Goal: Transaction & Acquisition: Purchase product/service

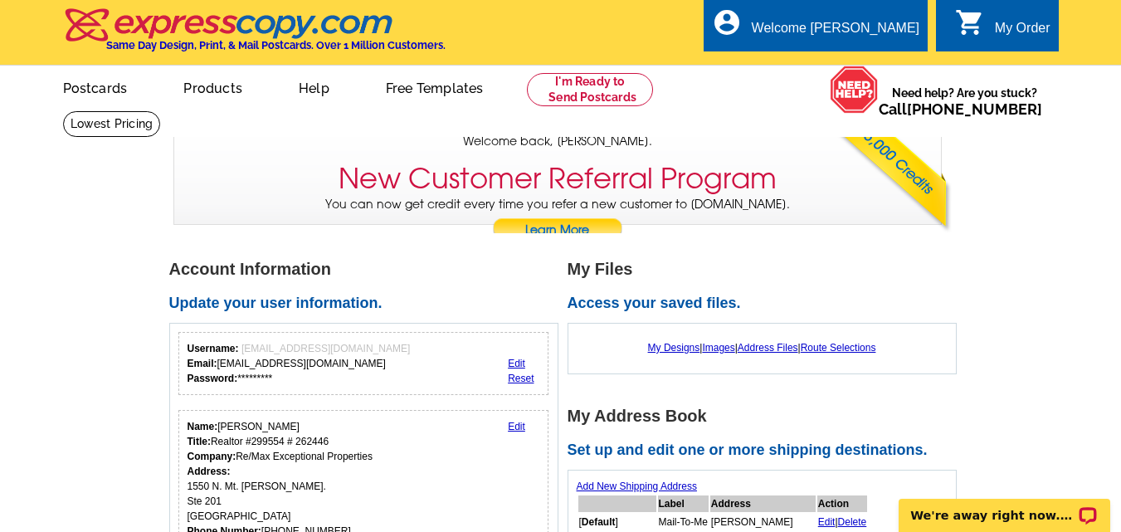
scroll to position [166, 0]
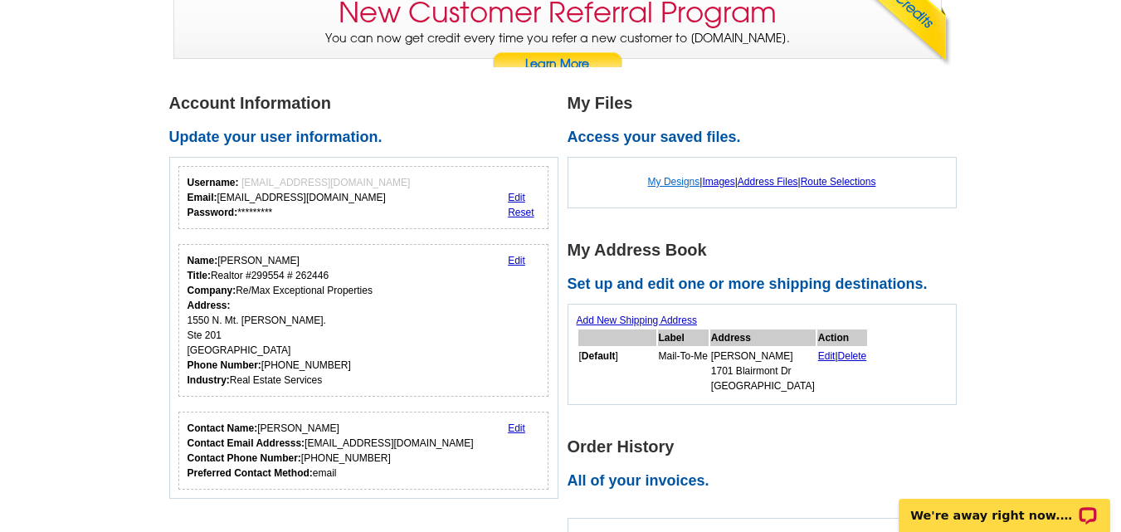
click at [676, 183] on link "My Designs" at bounding box center [674, 182] width 52 height 12
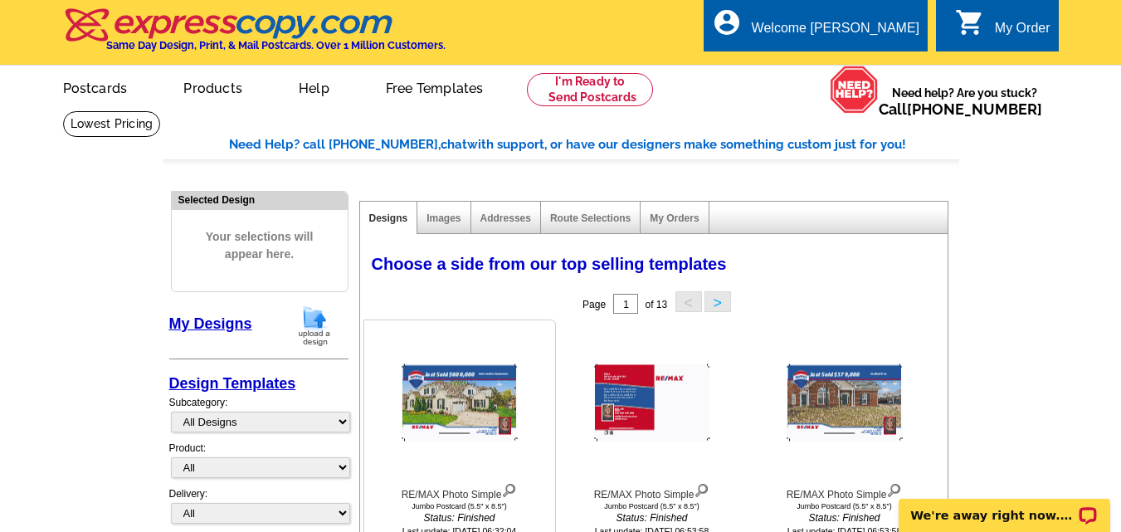
click at [455, 381] on img at bounding box center [460, 402] width 116 height 77
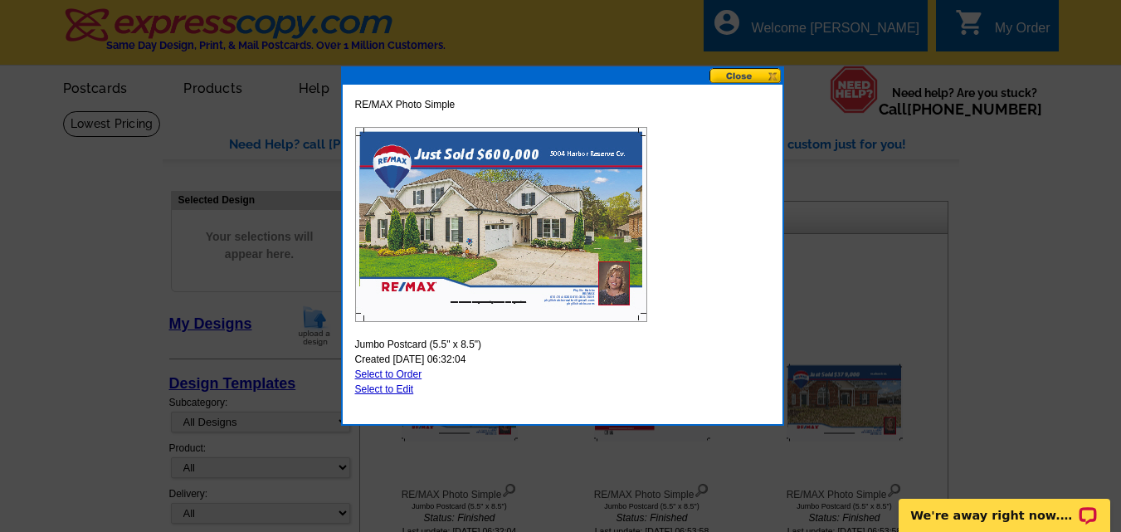
click at [567, 189] on img at bounding box center [501, 224] width 292 height 195
click at [387, 373] on link "Select to Order" at bounding box center [388, 374] width 67 height 12
select select "2"
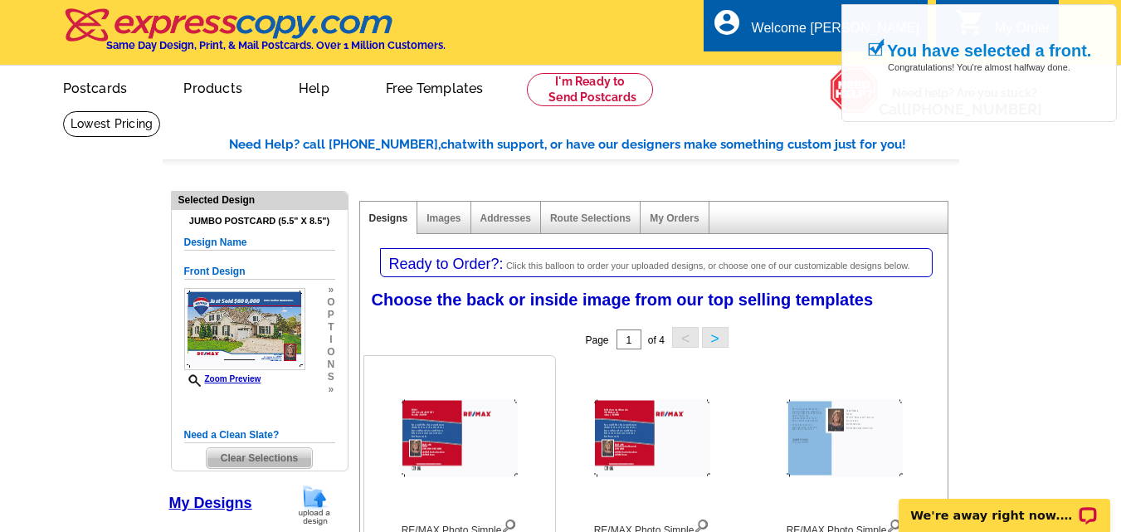
click at [435, 437] on img at bounding box center [460, 438] width 116 height 77
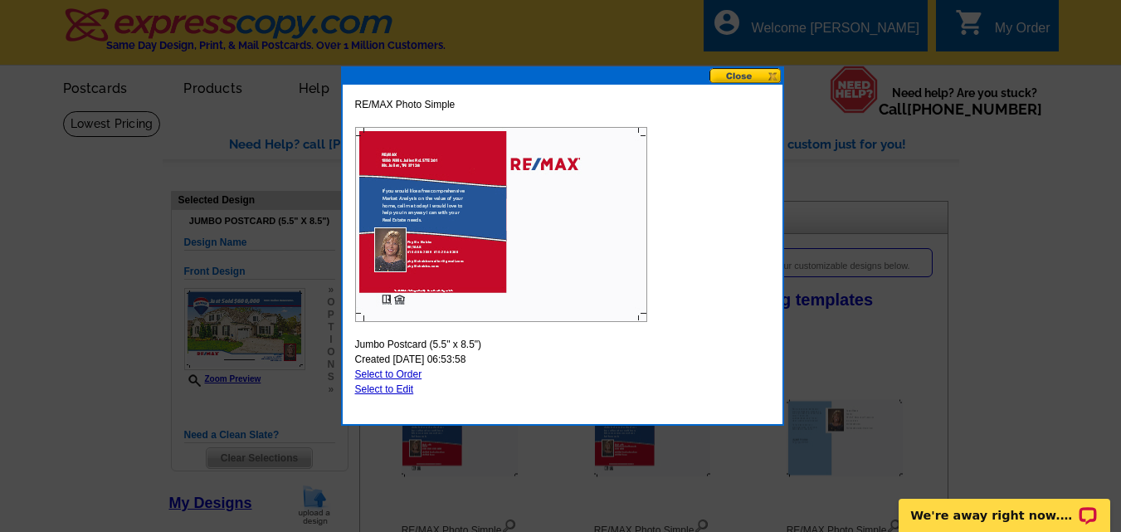
click at [382, 373] on link "Select to Order" at bounding box center [388, 374] width 67 height 12
select select "front"
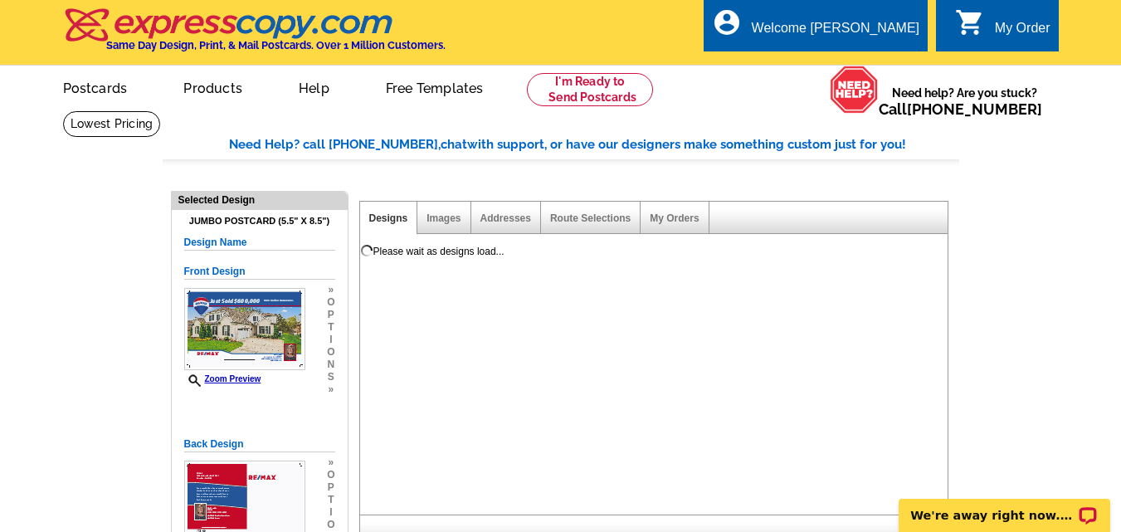
scroll to position [166, 0]
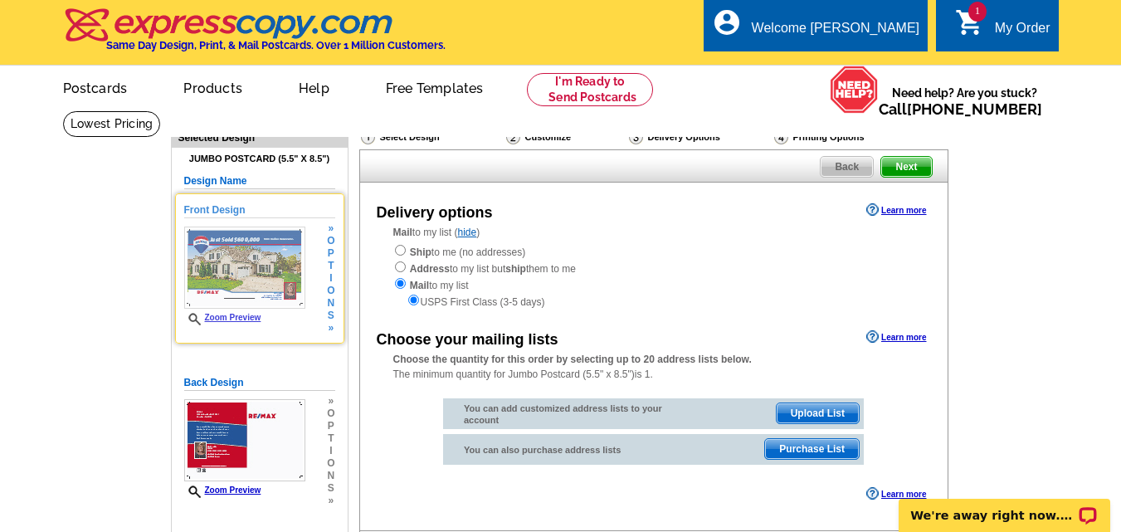
click at [232, 267] on img at bounding box center [244, 268] width 121 height 82
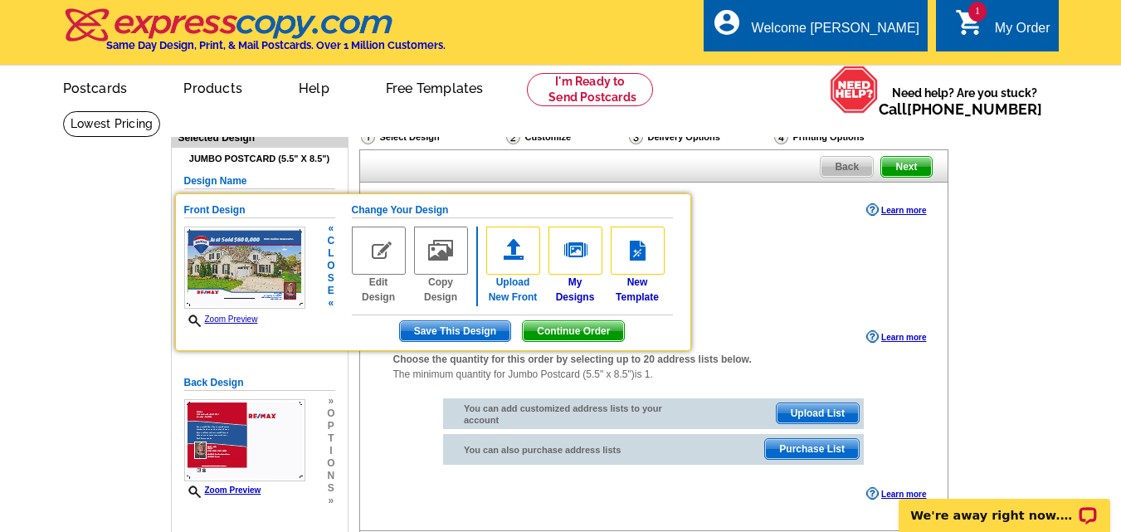
click at [521, 246] on img at bounding box center [513, 251] width 54 height 48
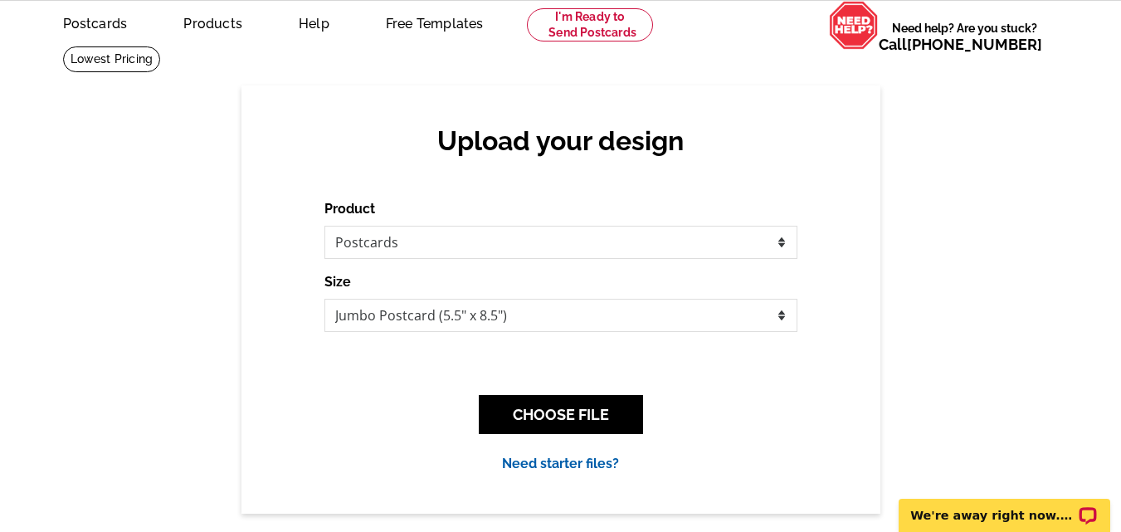
scroll to position [166, 0]
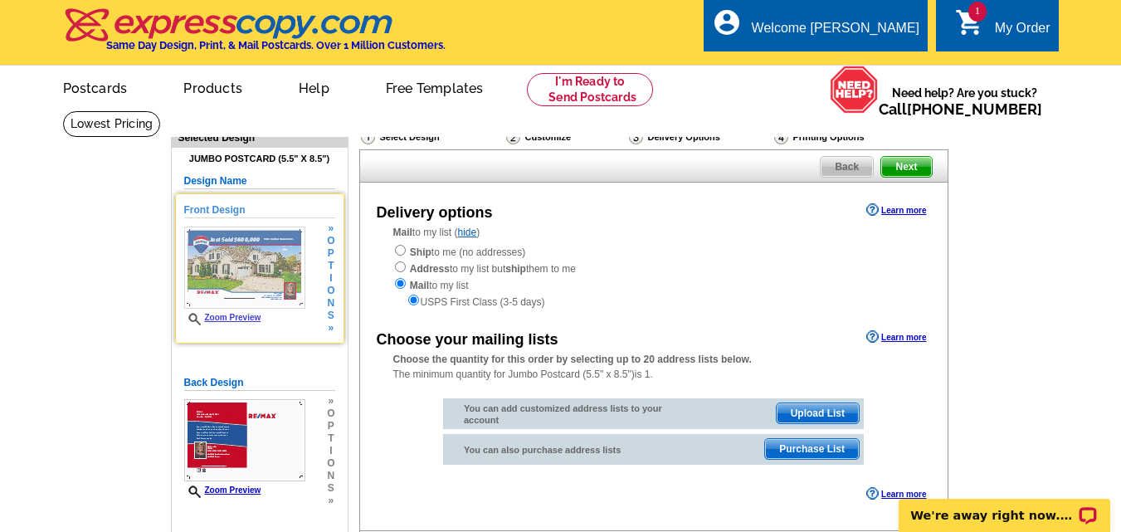
click at [237, 273] on img at bounding box center [244, 268] width 121 height 82
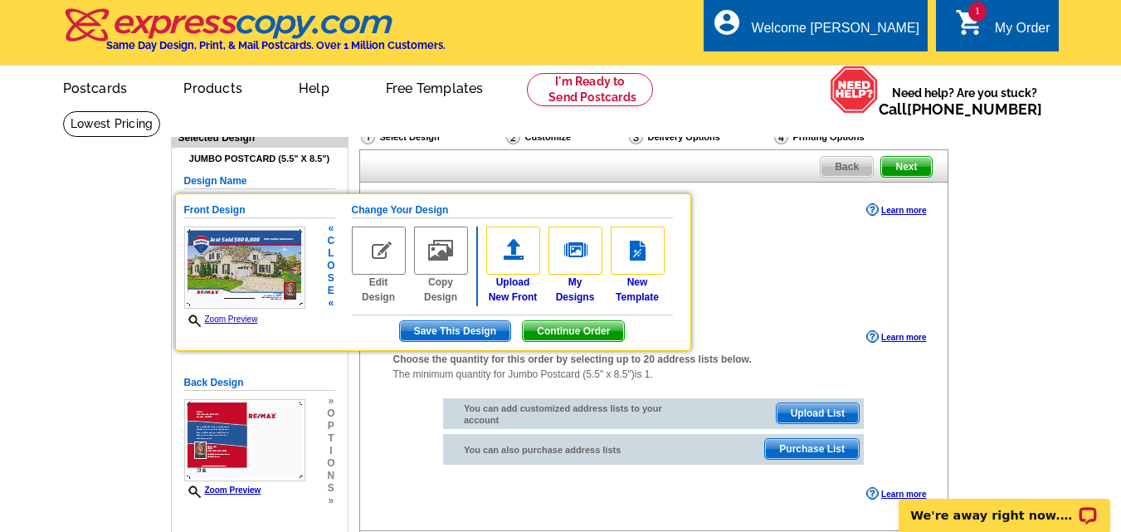
click at [260, 275] on img at bounding box center [244, 268] width 121 height 82
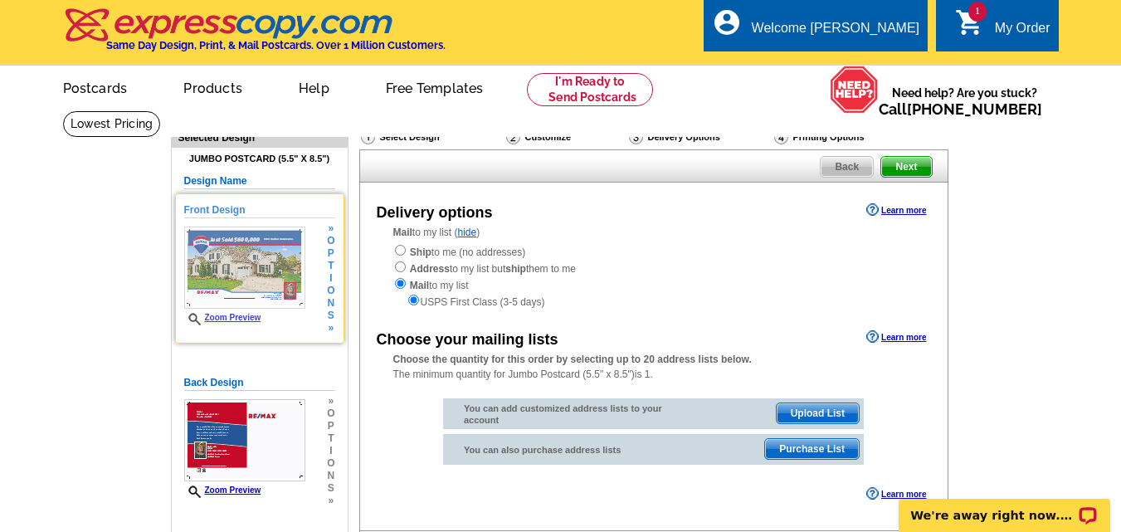
click at [260, 275] on img at bounding box center [244, 268] width 121 height 82
click at [259, 275] on img at bounding box center [244, 268] width 121 height 82
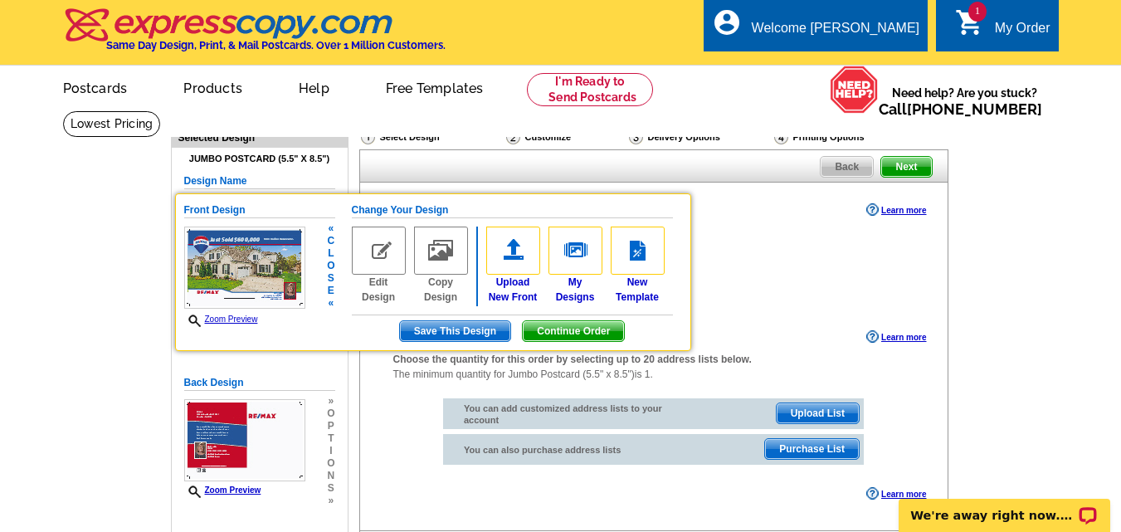
click at [259, 275] on img at bounding box center [244, 268] width 121 height 82
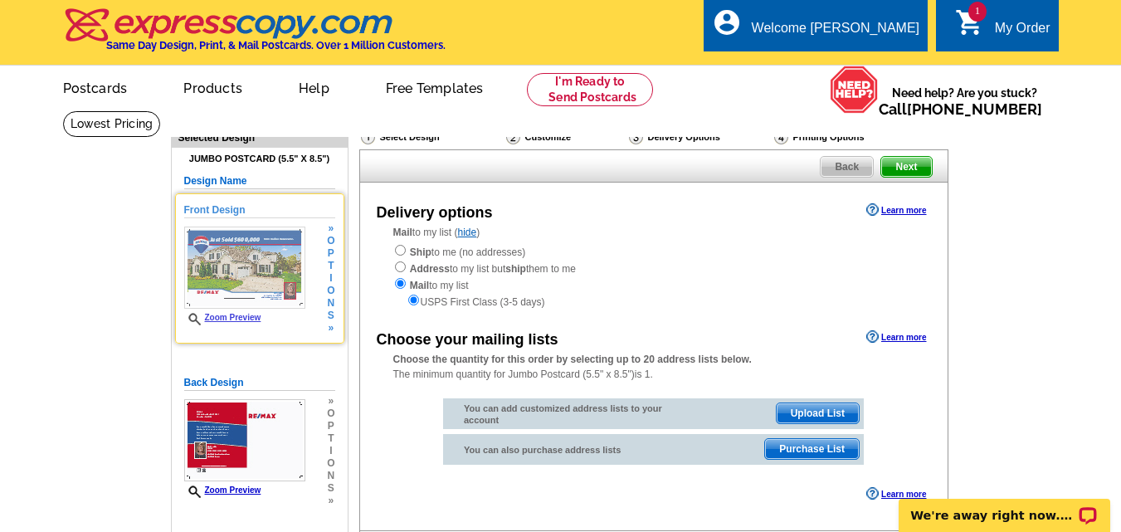
click at [259, 275] on img at bounding box center [244, 268] width 121 height 82
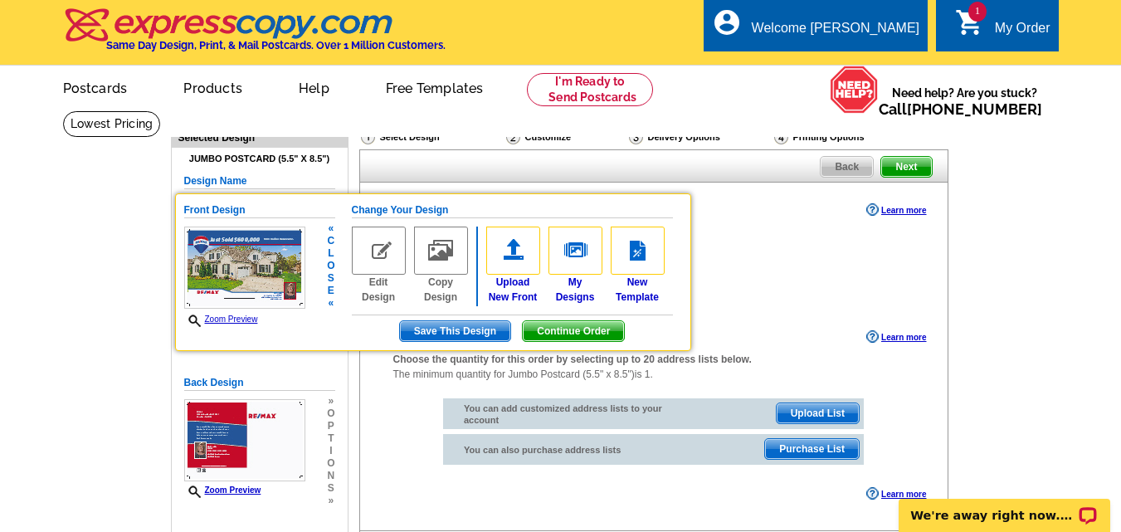
click at [259, 275] on img at bounding box center [244, 268] width 121 height 82
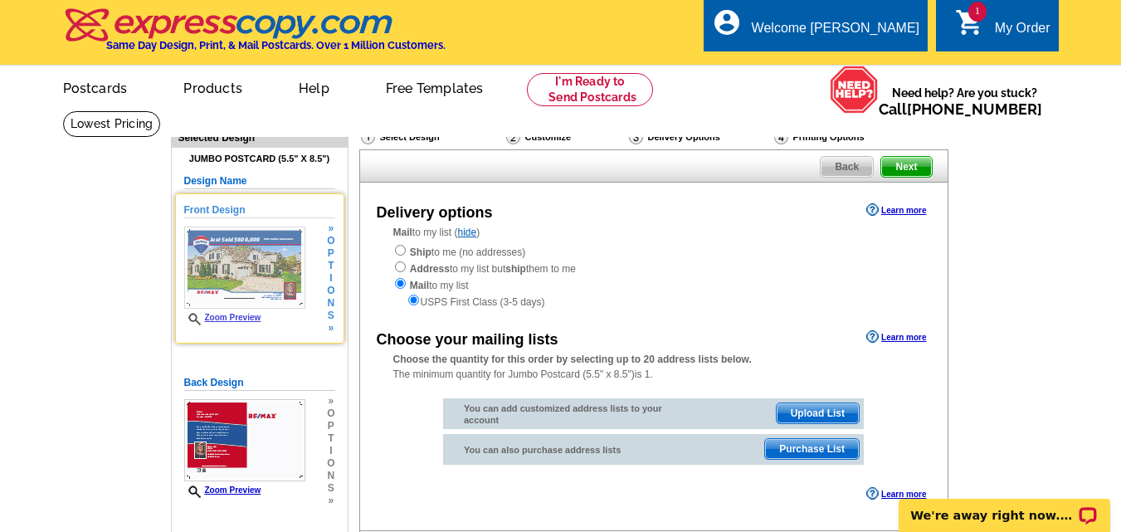
click at [259, 275] on img at bounding box center [244, 268] width 121 height 82
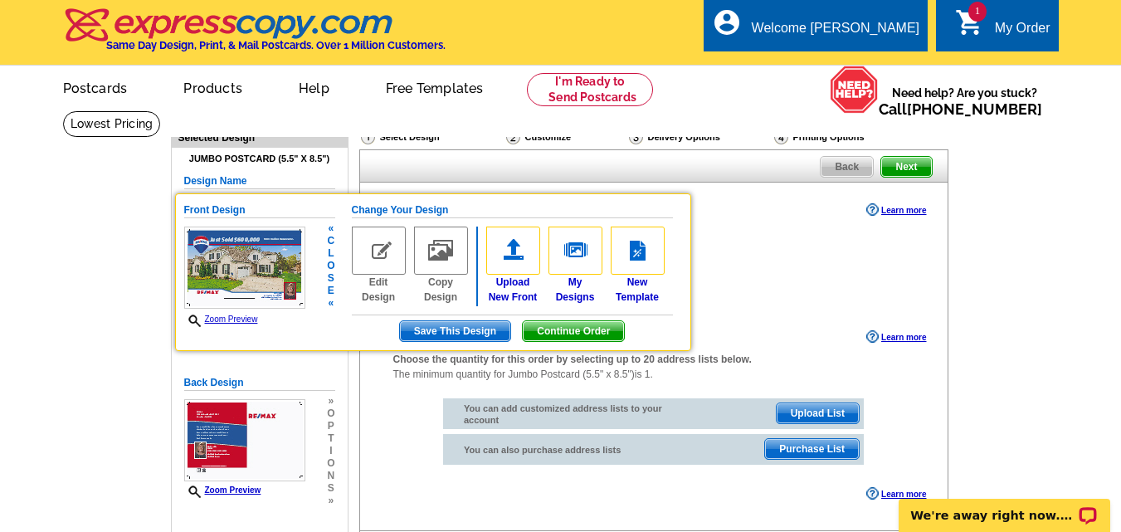
click at [484, 329] on span "Save This Design" at bounding box center [455, 331] width 110 height 20
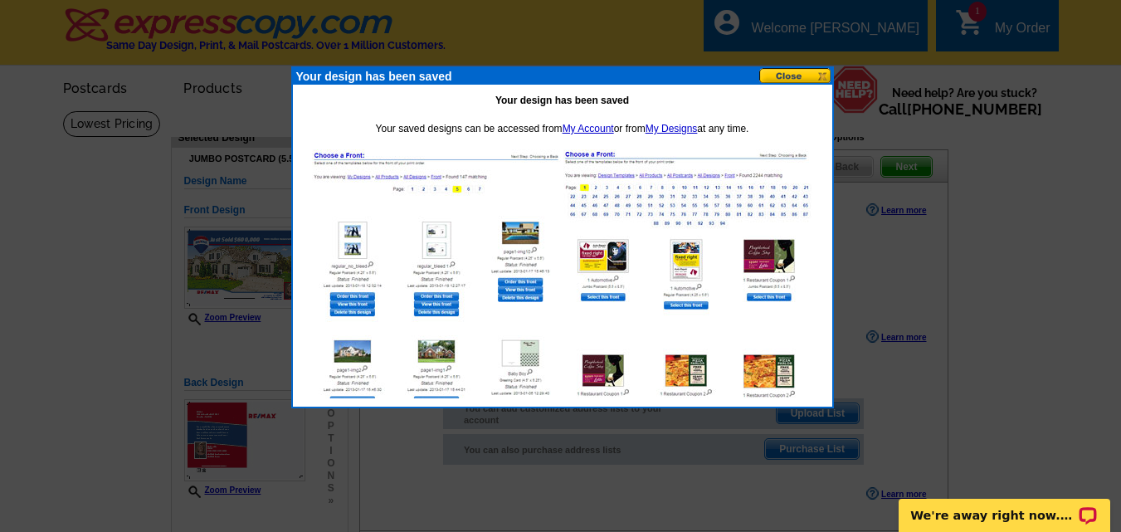
click at [786, 71] on button at bounding box center [795, 76] width 73 height 16
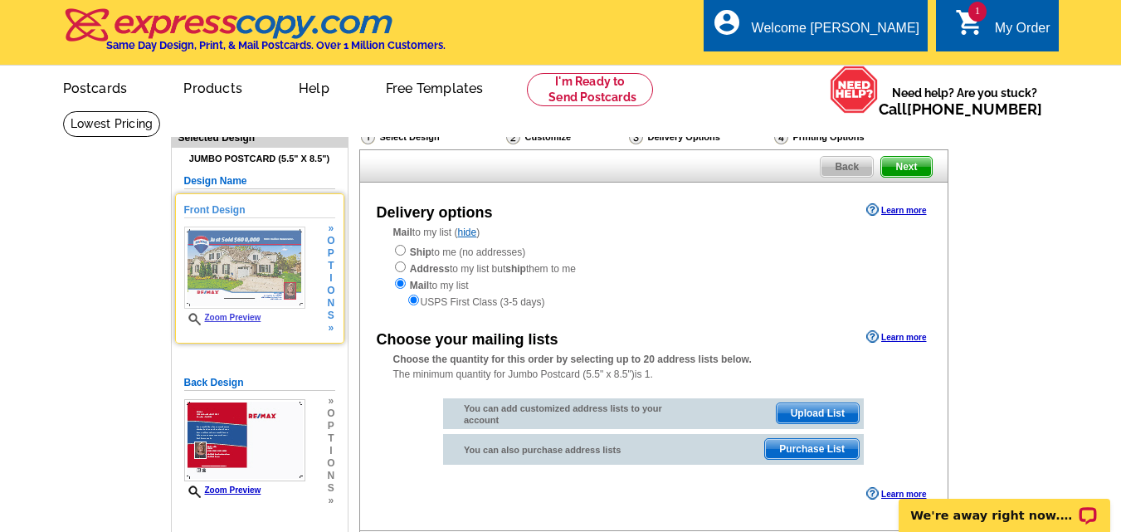
click at [220, 208] on h5 "Front Design" at bounding box center [259, 211] width 151 height 16
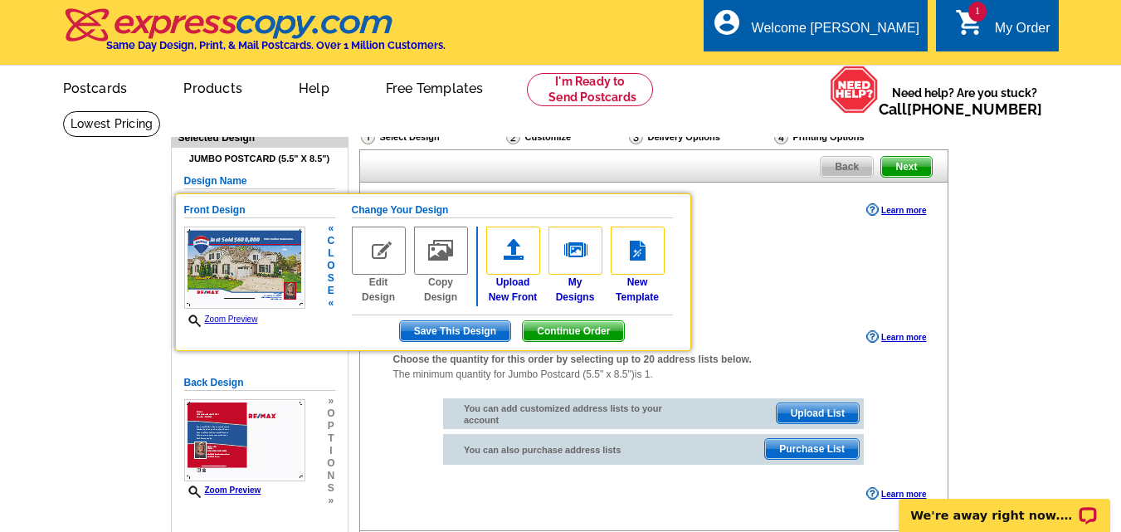
click at [567, 324] on span "Continue Order" at bounding box center [573, 331] width 101 height 20
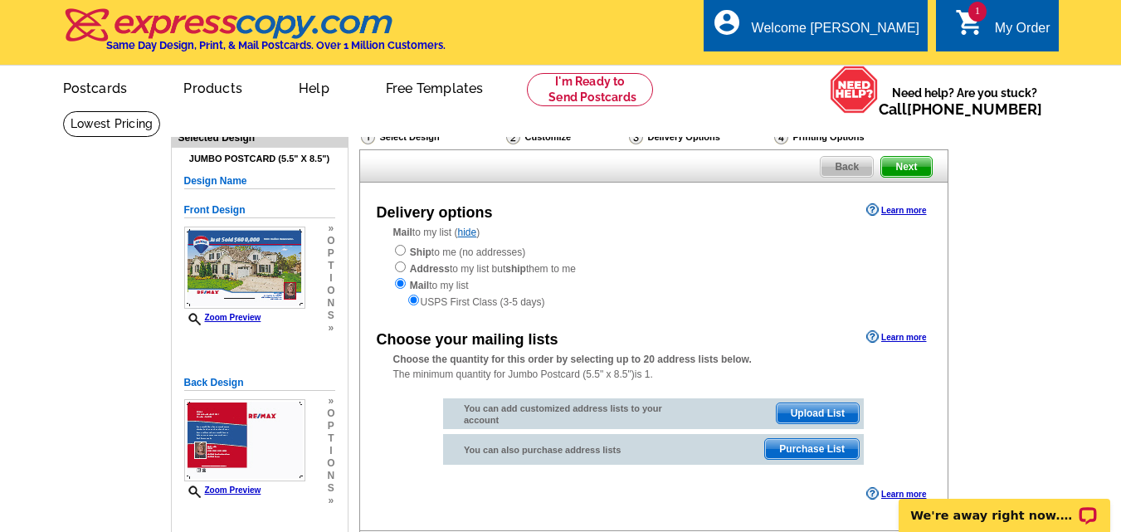
click at [1009, 23] on div "My Order" at bounding box center [1023, 32] width 56 height 23
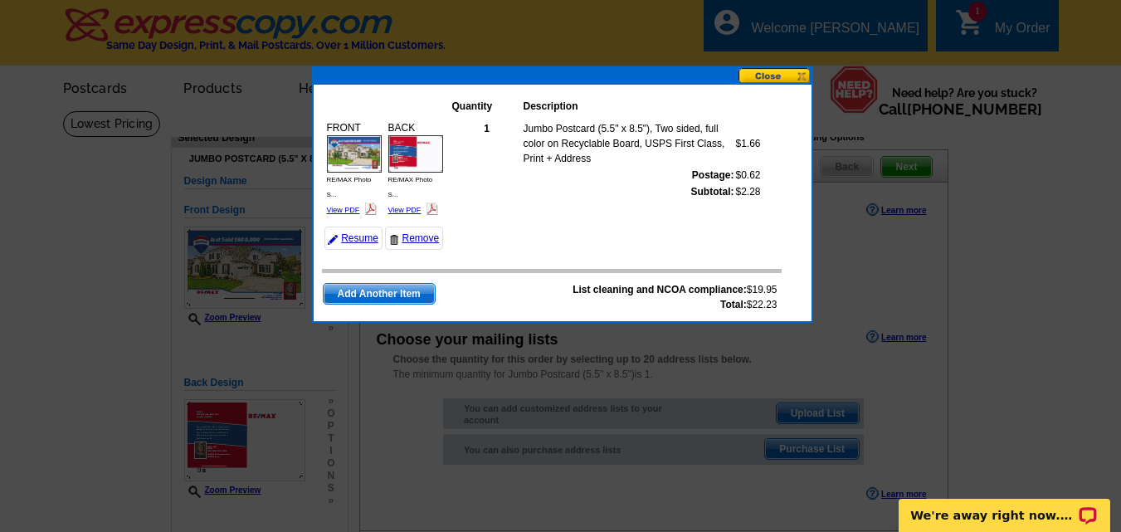
click at [355, 147] on img at bounding box center [354, 153] width 55 height 37
click at [764, 76] on button at bounding box center [775, 76] width 73 height 16
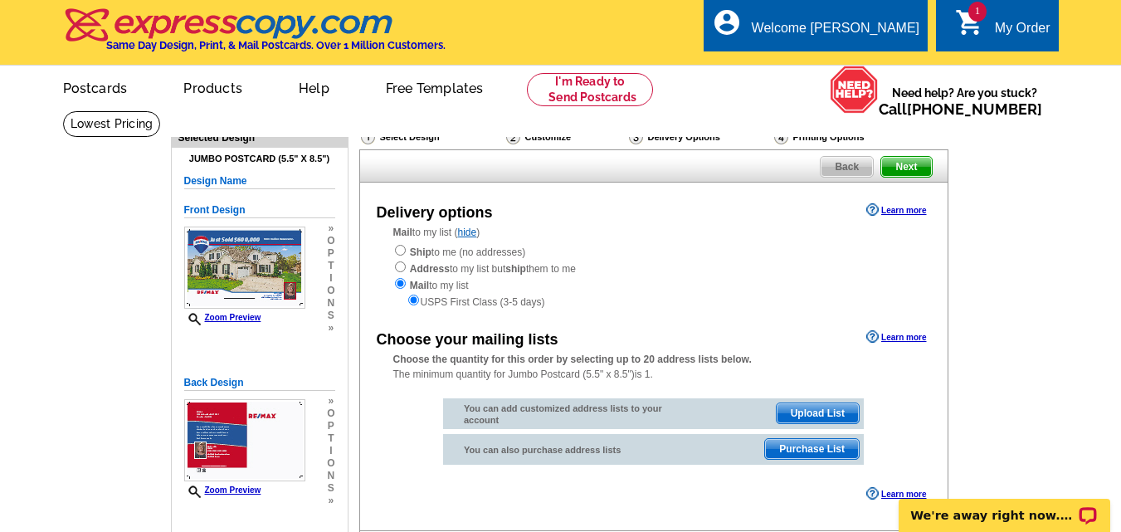
click at [1005, 27] on div "My Order" at bounding box center [1023, 32] width 56 height 23
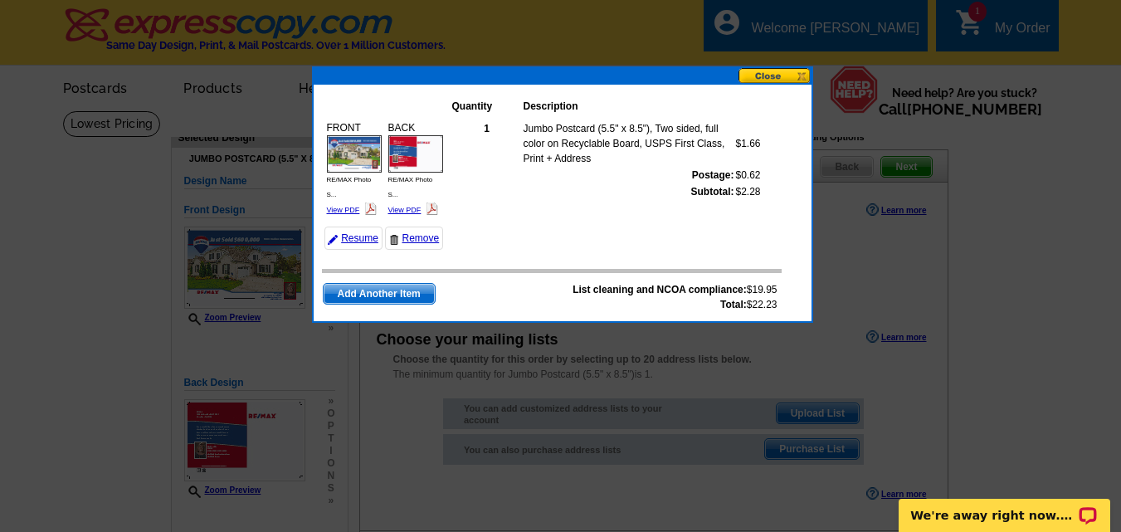
click at [770, 75] on button at bounding box center [775, 76] width 73 height 16
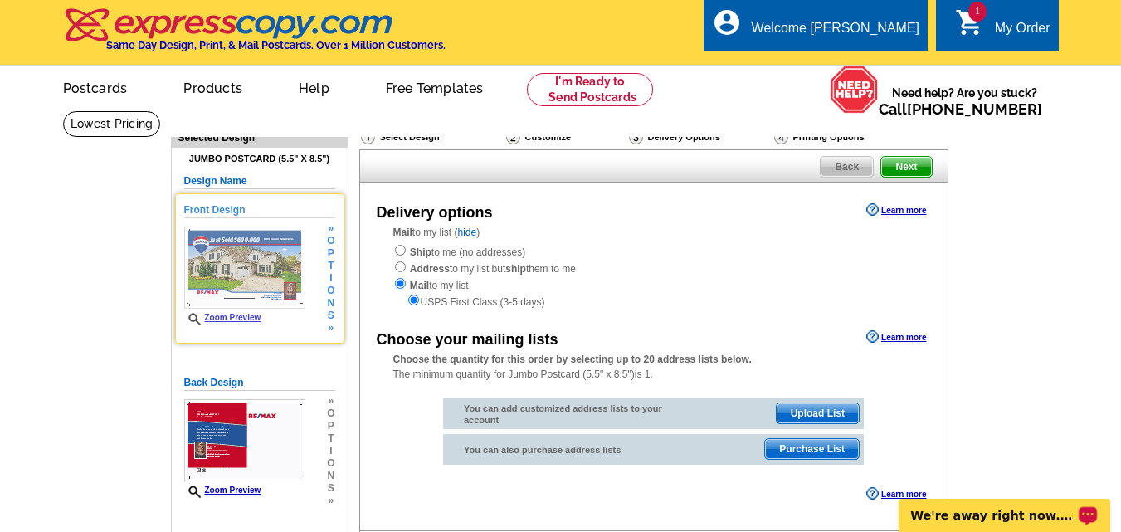
click at [268, 273] on img at bounding box center [244, 268] width 121 height 82
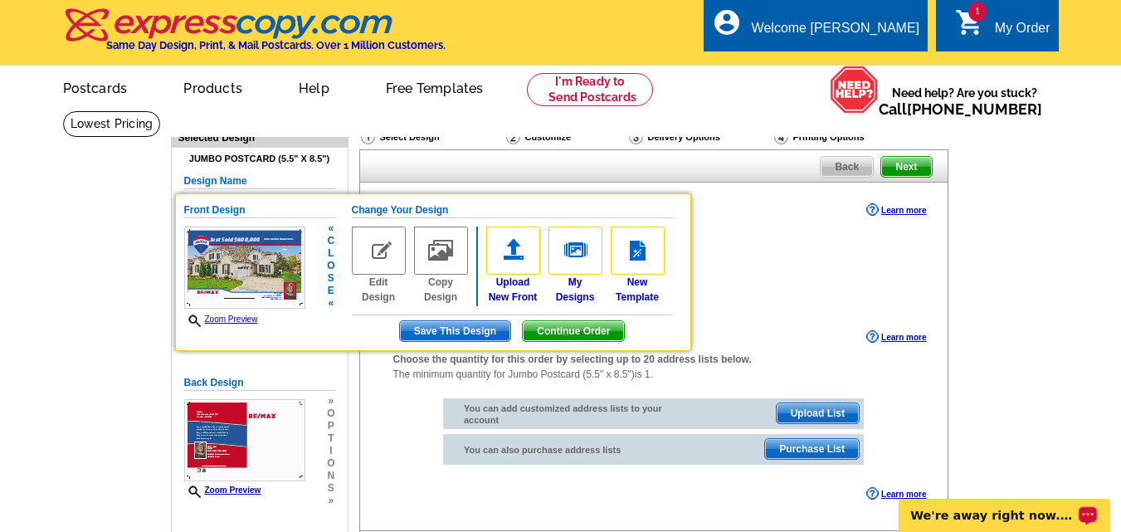
click at [378, 258] on img at bounding box center [379, 251] width 54 height 48
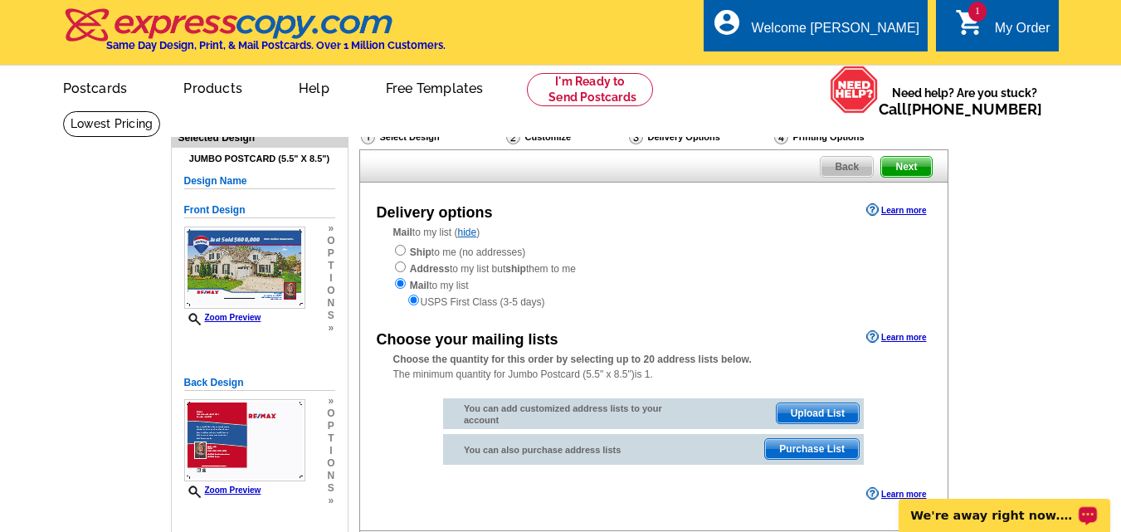
click at [833, 166] on span "Back" at bounding box center [847, 167] width 52 height 20
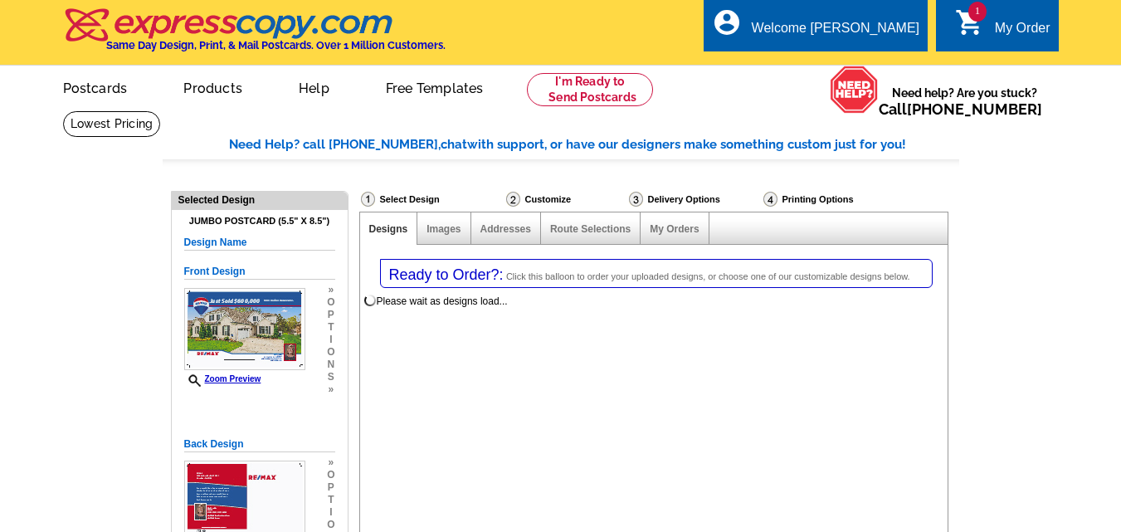
select select "1"
select select "2"
select select "785"
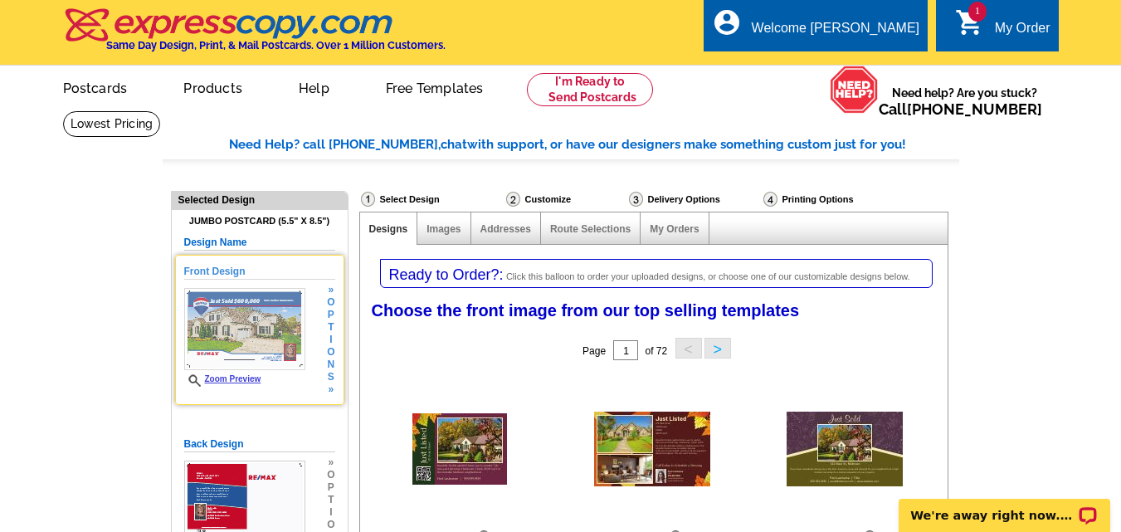
click at [262, 318] on img at bounding box center [244, 329] width 121 height 82
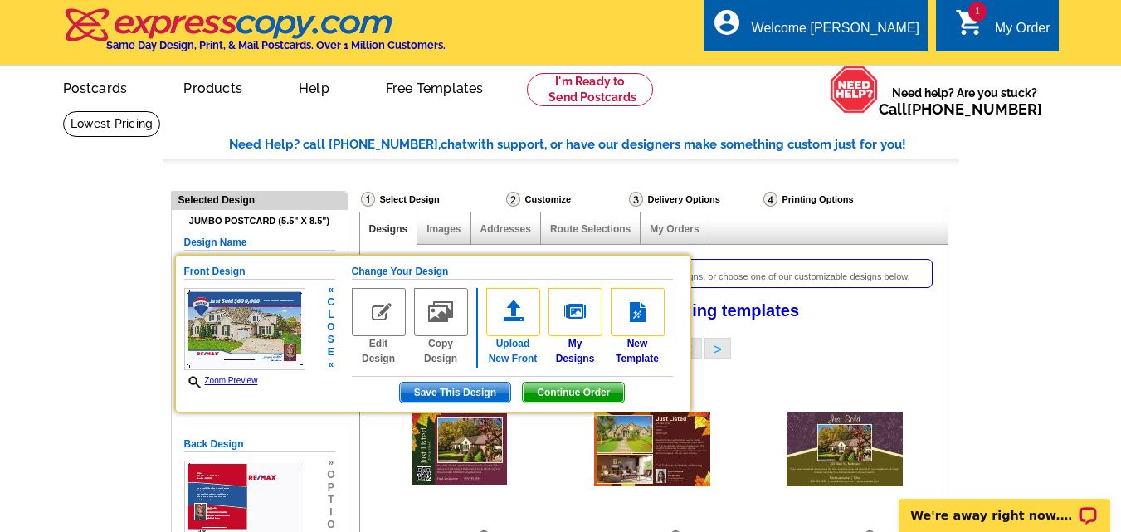
click at [515, 339] on link "Upload New Front" at bounding box center [513, 327] width 54 height 78
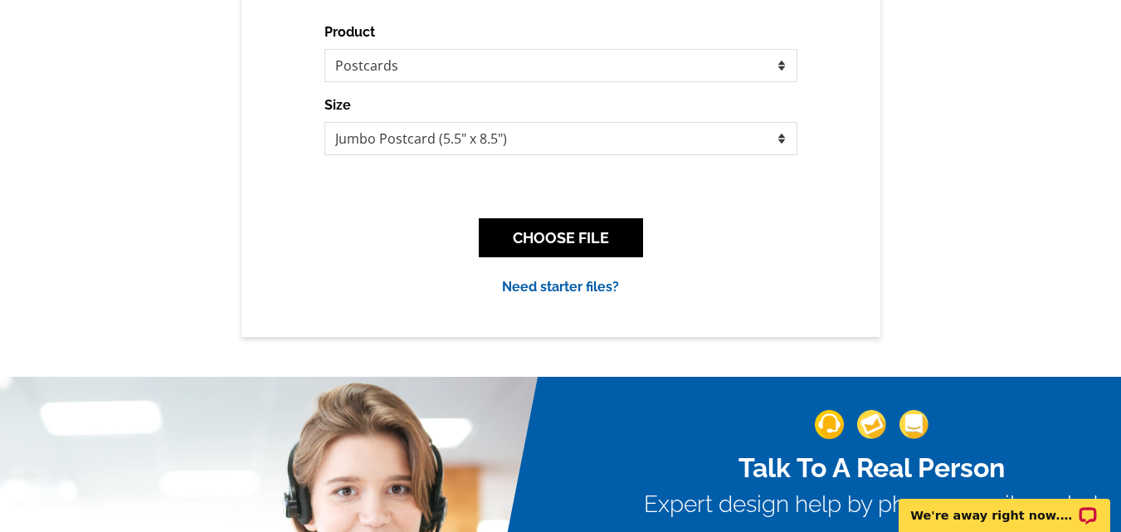
scroll to position [249, 0]
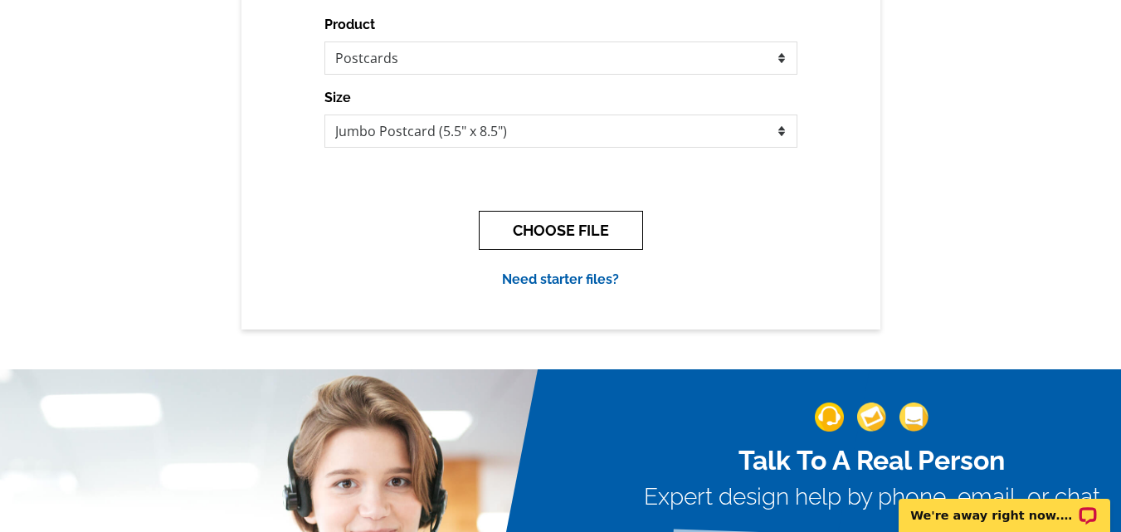
click at [513, 230] on button "CHOOSE FILE" at bounding box center [561, 230] width 164 height 39
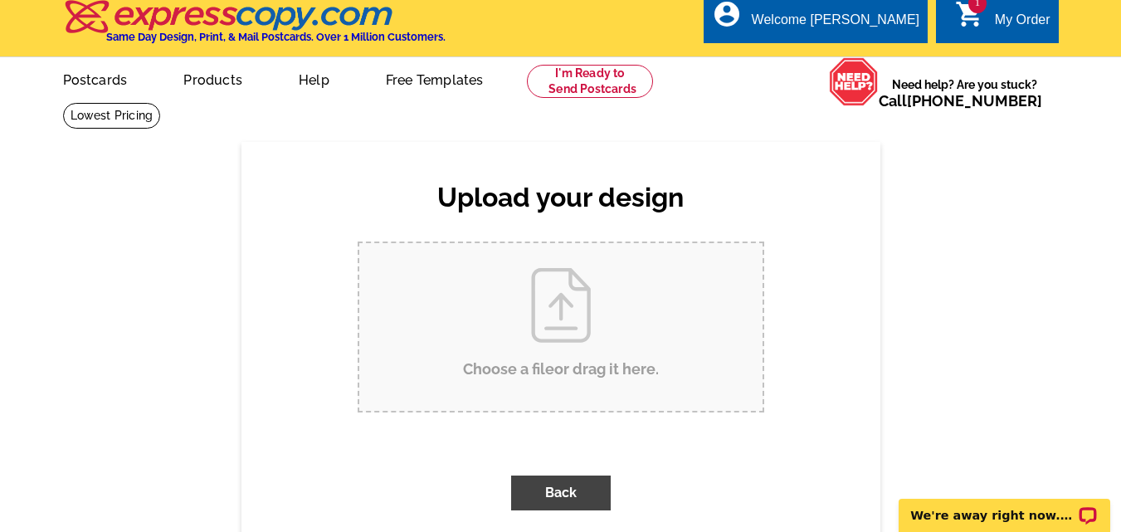
scroll to position [0, 0]
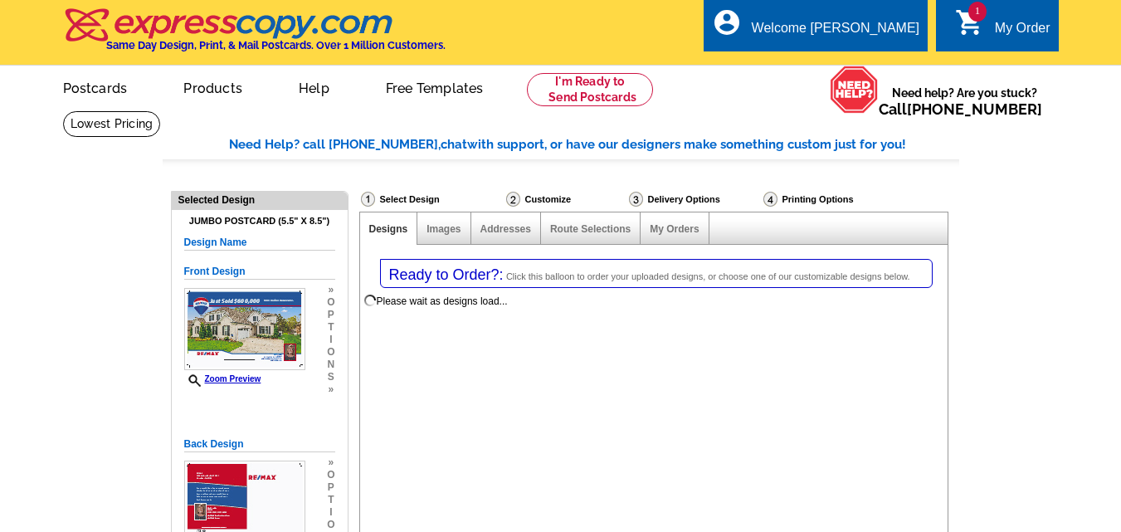
select select
select select "1"
select select "2"
select select "785"
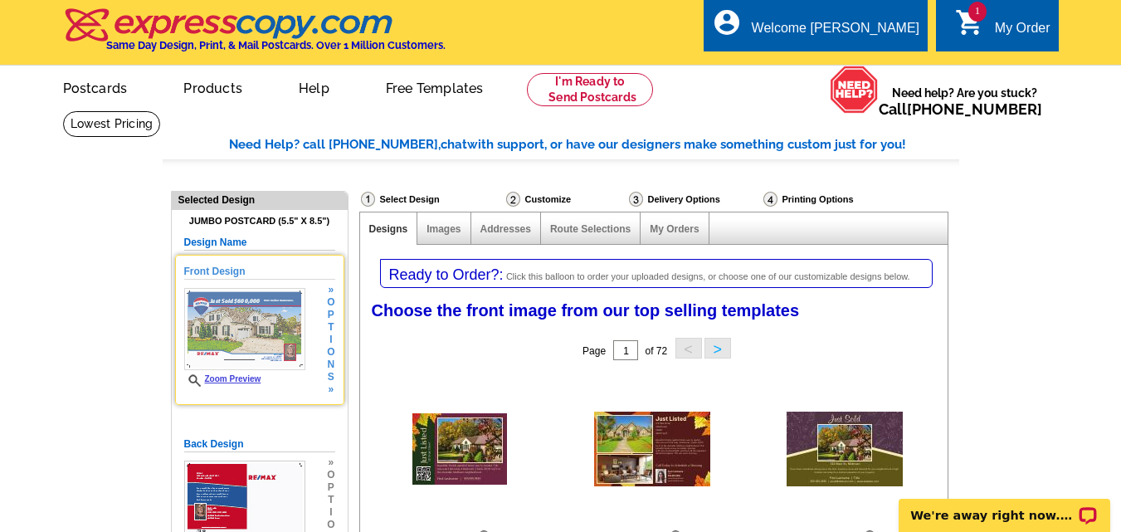
click at [237, 377] on link "Zoom Preview" at bounding box center [222, 378] width 77 height 9
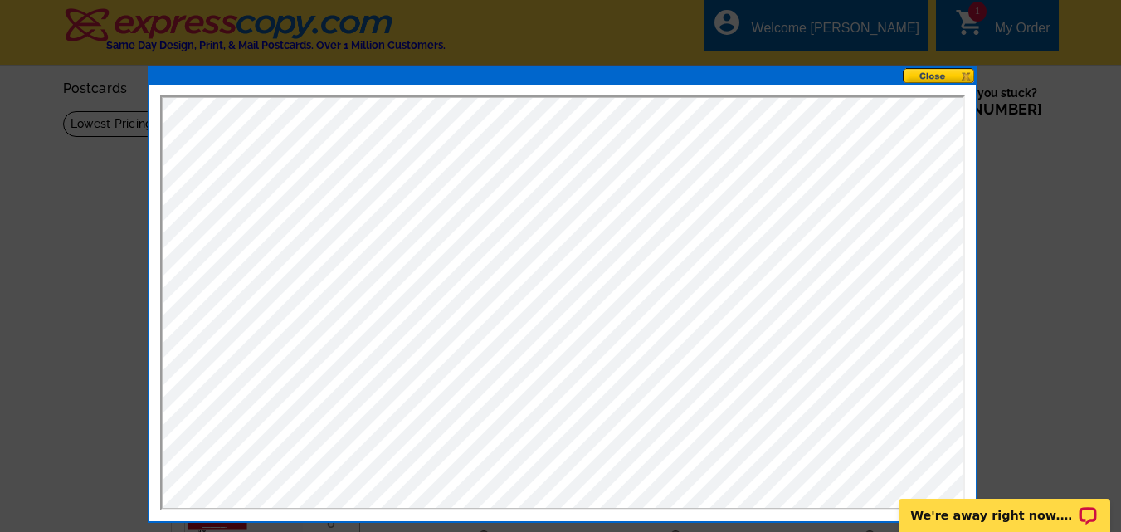
click at [928, 76] on button at bounding box center [939, 76] width 73 height 16
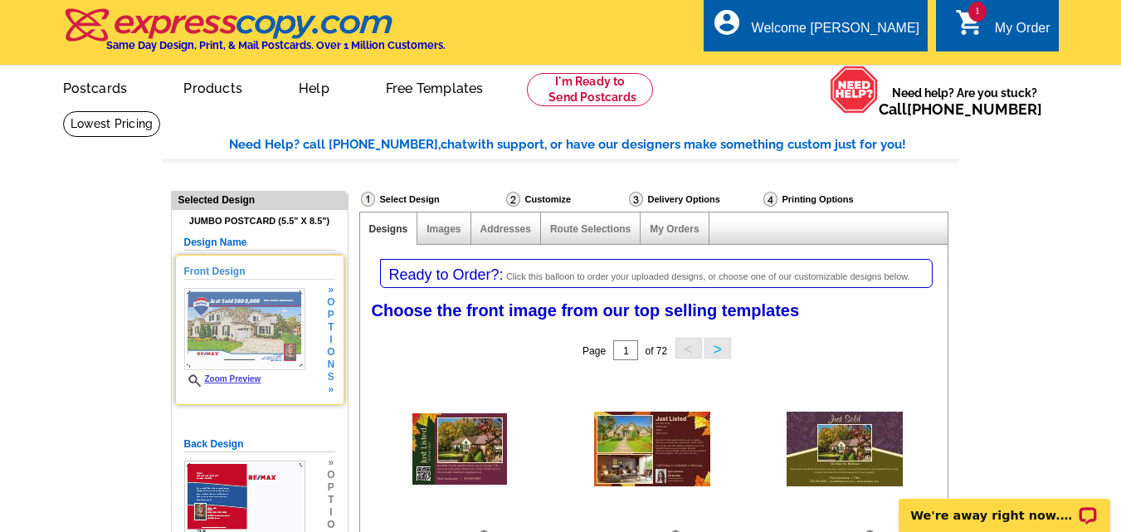
click at [223, 310] on img at bounding box center [244, 329] width 121 height 82
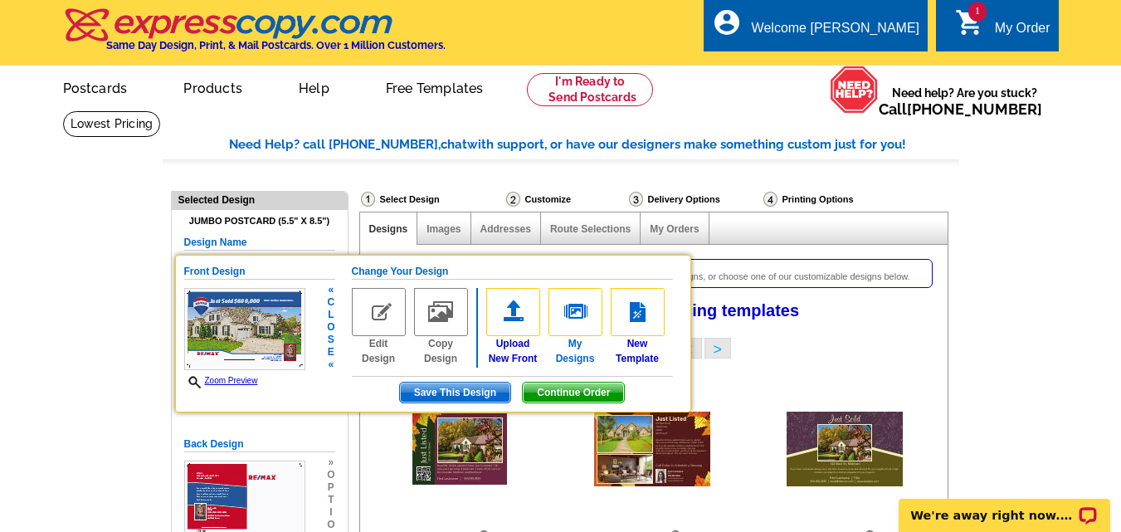
click at [573, 354] on link "My Designs" at bounding box center [576, 327] width 54 height 78
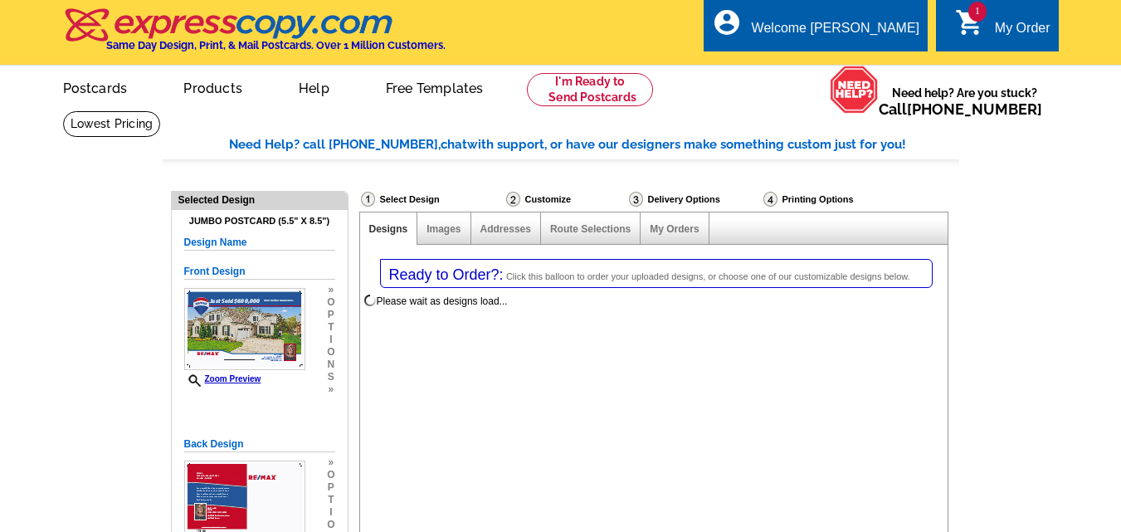
select select "1"
select select "2"
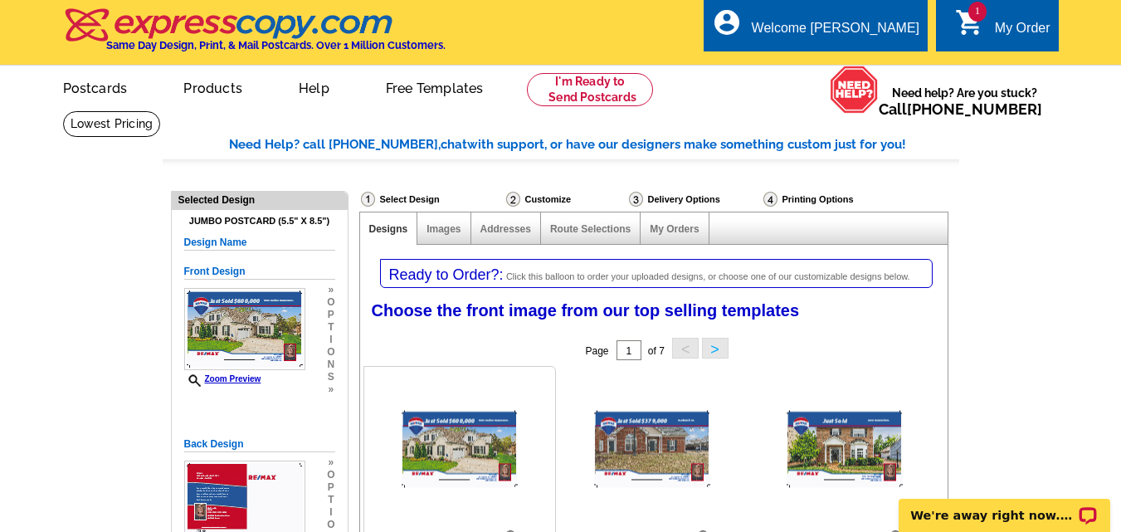
click at [471, 428] on img at bounding box center [460, 449] width 116 height 77
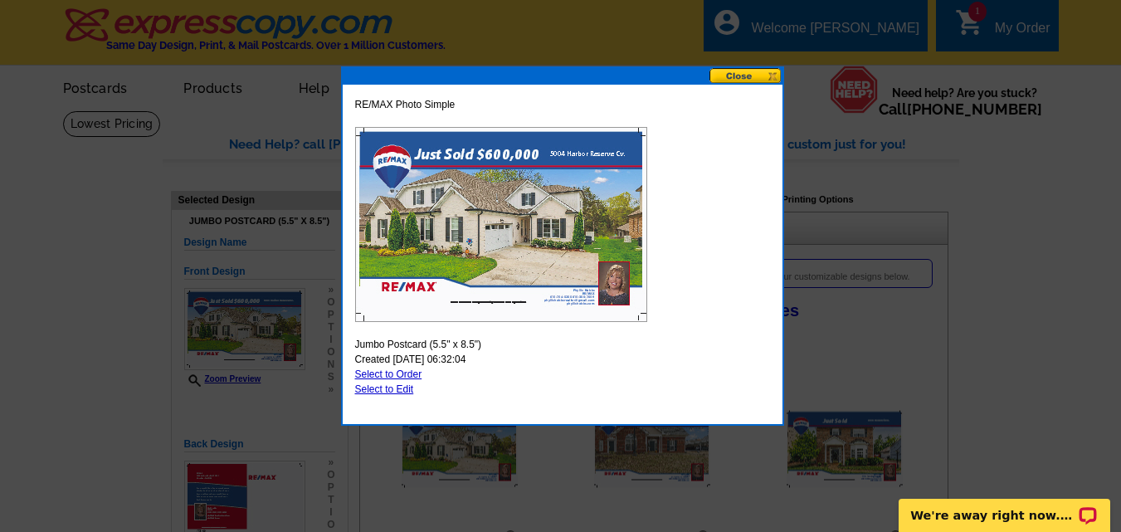
click at [386, 389] on link "Select to Edit" at bounding box center [384, 389] width 59 height 12
select select "back"
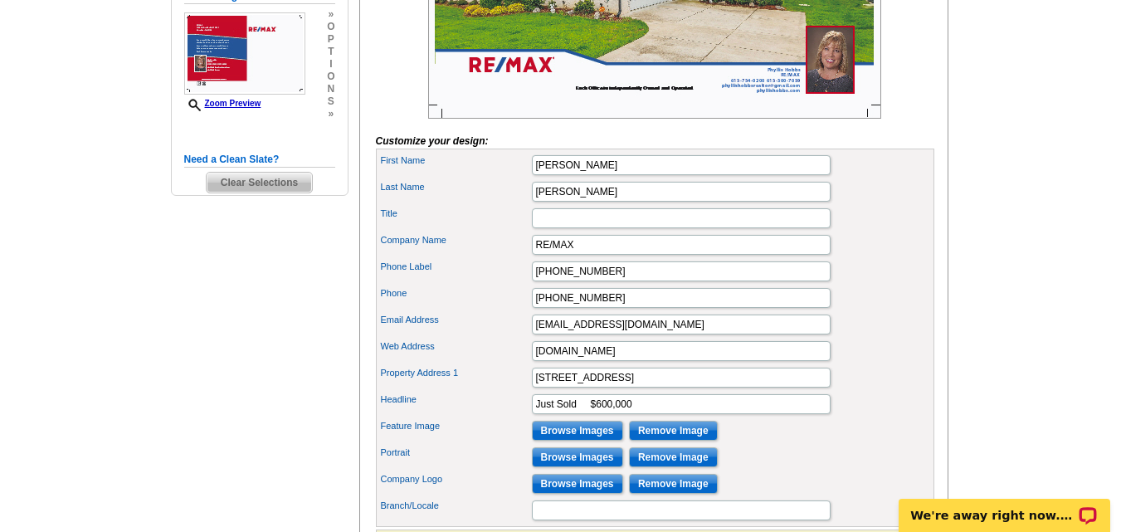
scroll to position [498, 0]
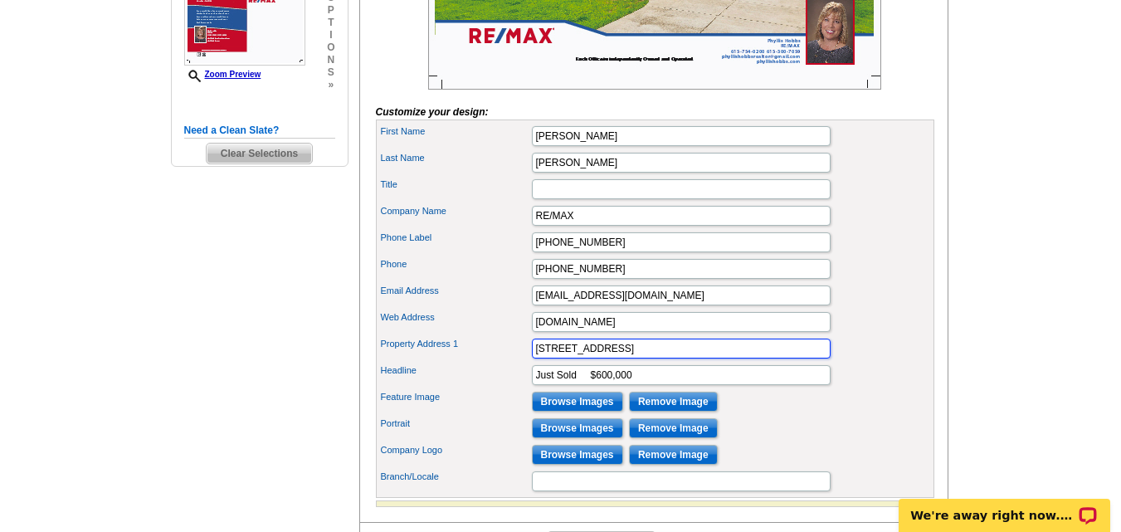
drag, startPoint x: 619, startPoint y: 385, endPoint x: 483, endPoint y: 387, distance: 136.1
click at [486, 362] on div "Property Address 1 [STREET_ADDRESS]" at bounding box center [655, 348] width 552 height 27
type input "[STREET_ADDRESS][PERSON_NAME]"
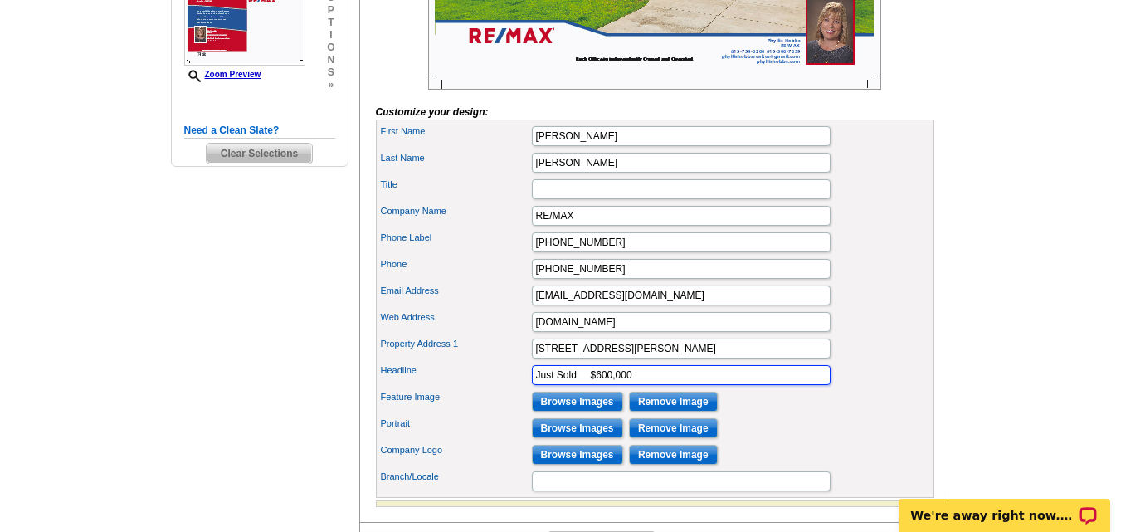
click at [612, 385] on input "Just Sold $600,000" at bounding box center [681, 375] width 299 height 20
click at [602, 385] on input "Just Sold $11500,000" at bounding box center [681, 375] width 299 height 20
click at [627, 385] on input "Just Sold $1,1500,000" at bounding box center [681, 375] width 299 height 20
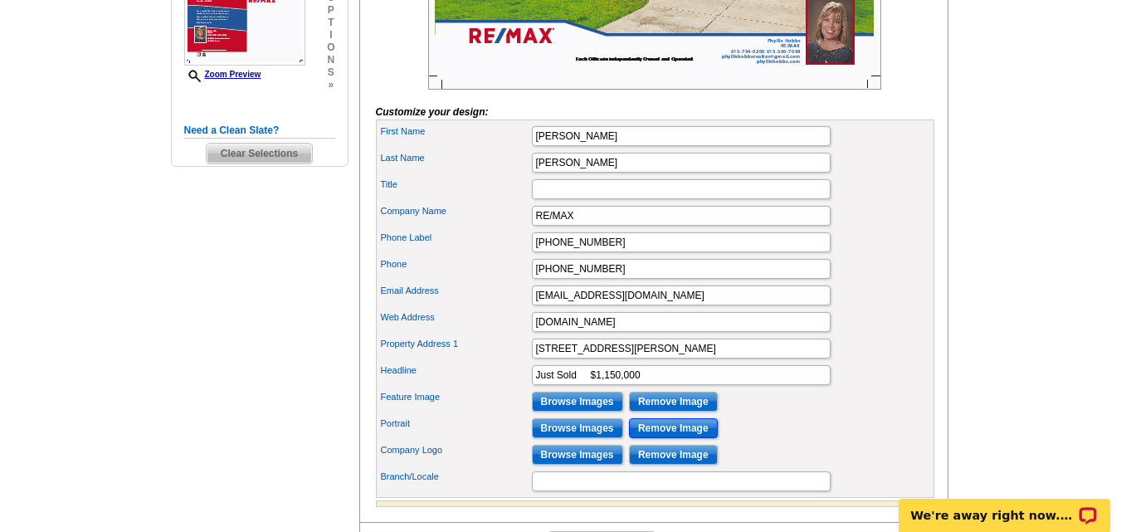
click at [650, 438] on input "Remove Image" at bounding box center [673, 428] width 89 height 20
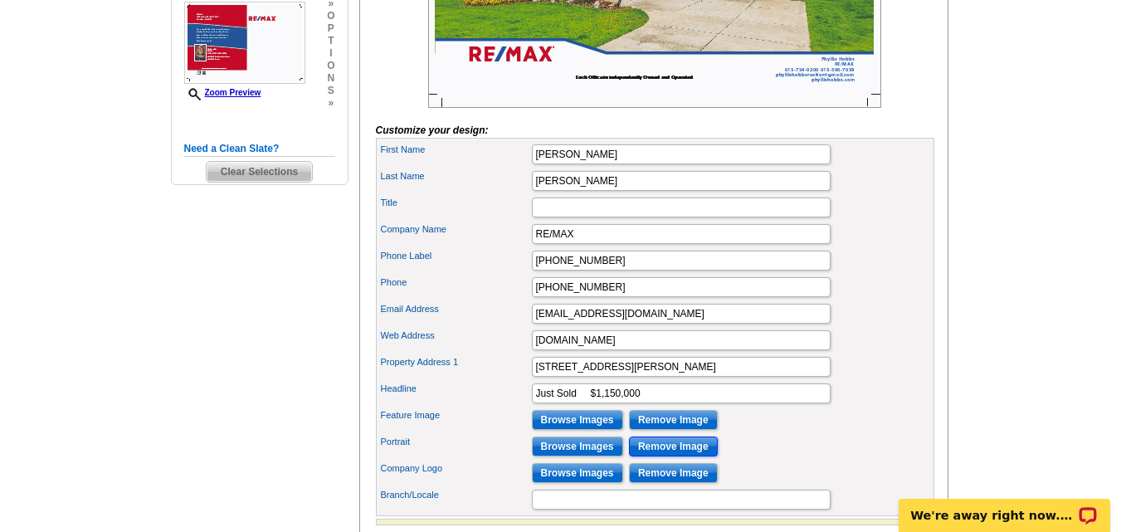
scroll to position [581, 0]
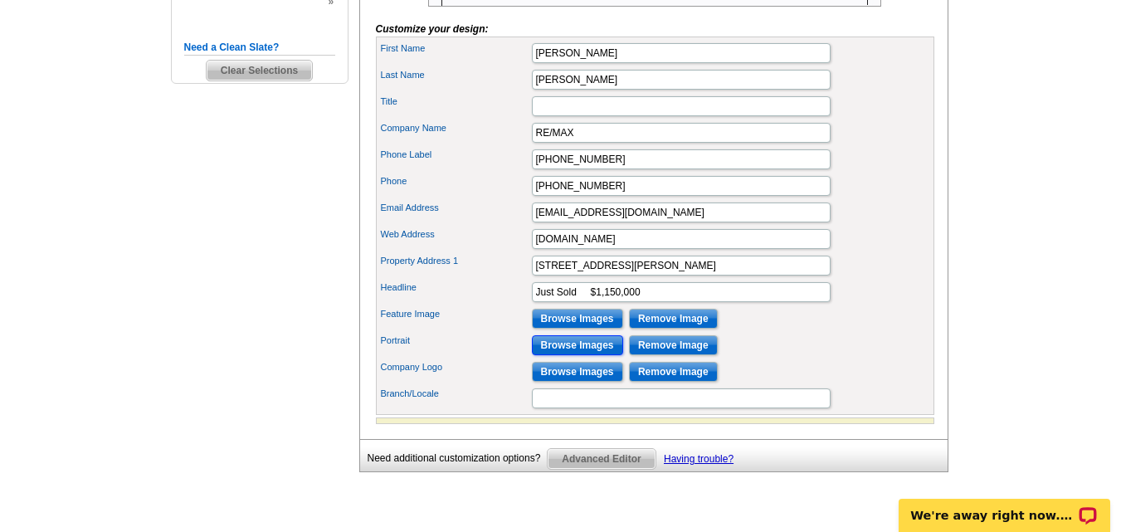
click at [590, 355] on input "Browse Images" at bounding box center [577, 345] width 91 height 20
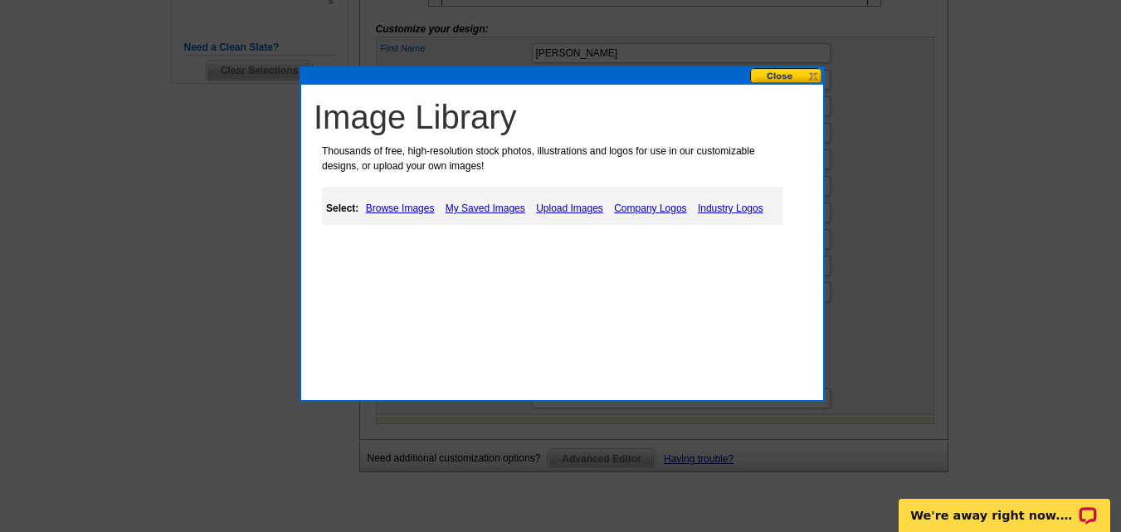
click at [399, 207] on link "Browse Images" at bounding box center [400, 208] width 77 height 20
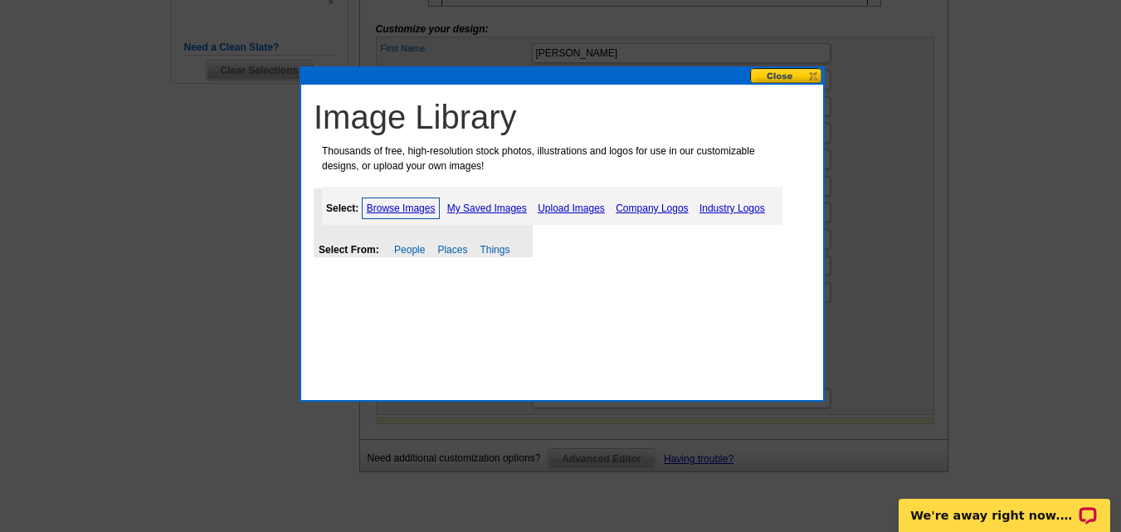
click at [475, 204] on link "My Saved Images" at bounding box center [487, 208] width 88 height 20
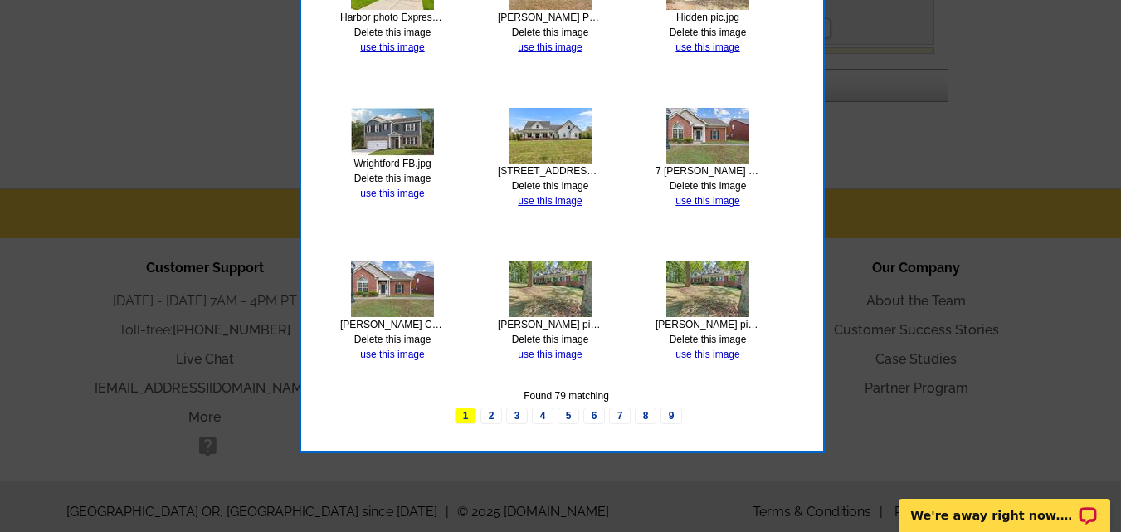
scroll to position [991, 0]
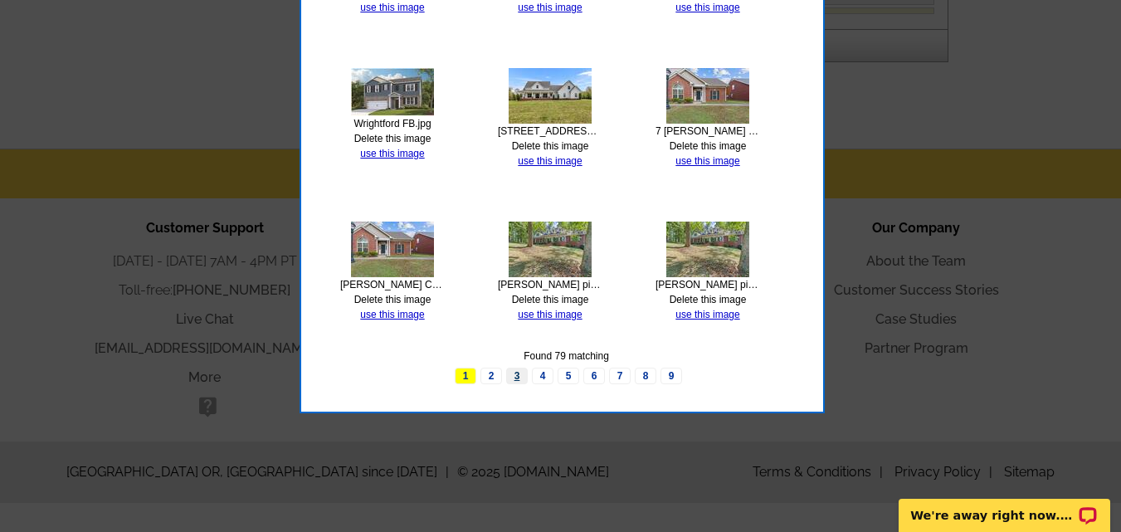
click at [516, 374] on link "3" at bounding box center [517, 376] width 22 height 17
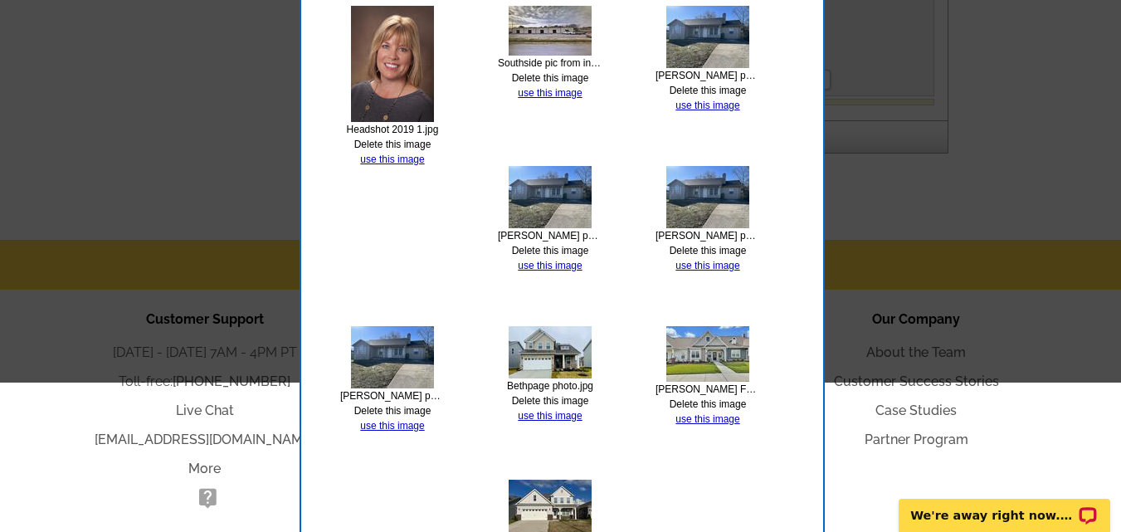
scroll to position [742, 0]
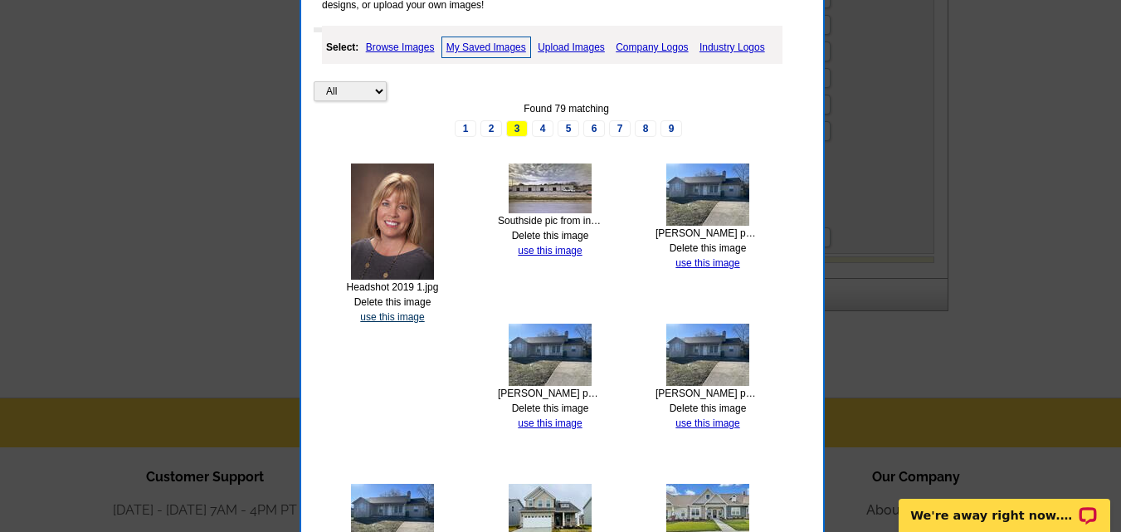
click at [404, 315] on link "use this image" at bounding box center [392, 317] width 64 height 12
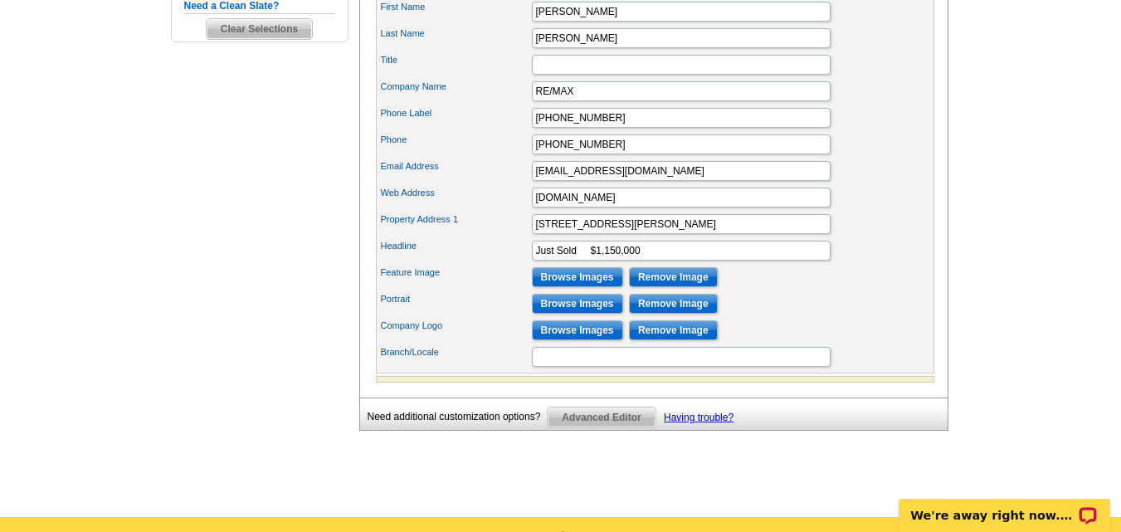
scroll to position [581, 0]
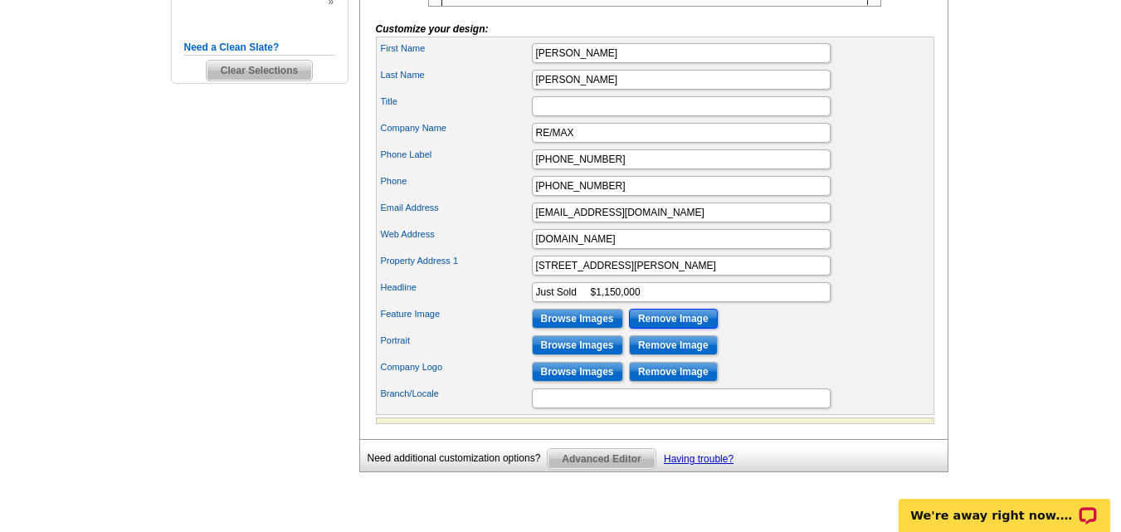
click at [675, 329] on input "Remove Image" at bounding box center [673, 319] width 89 height 20
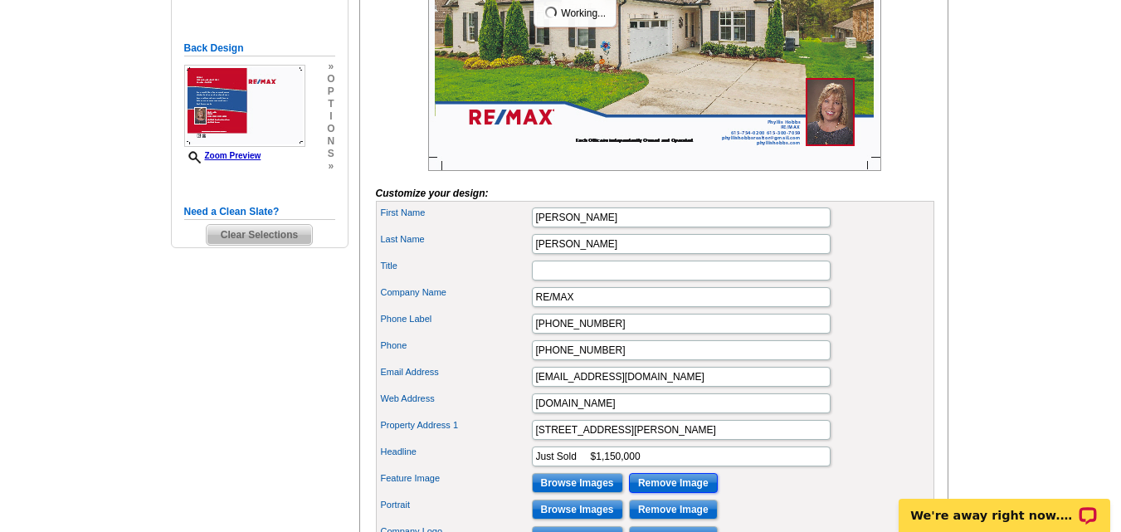
scroll to position [415, 0]
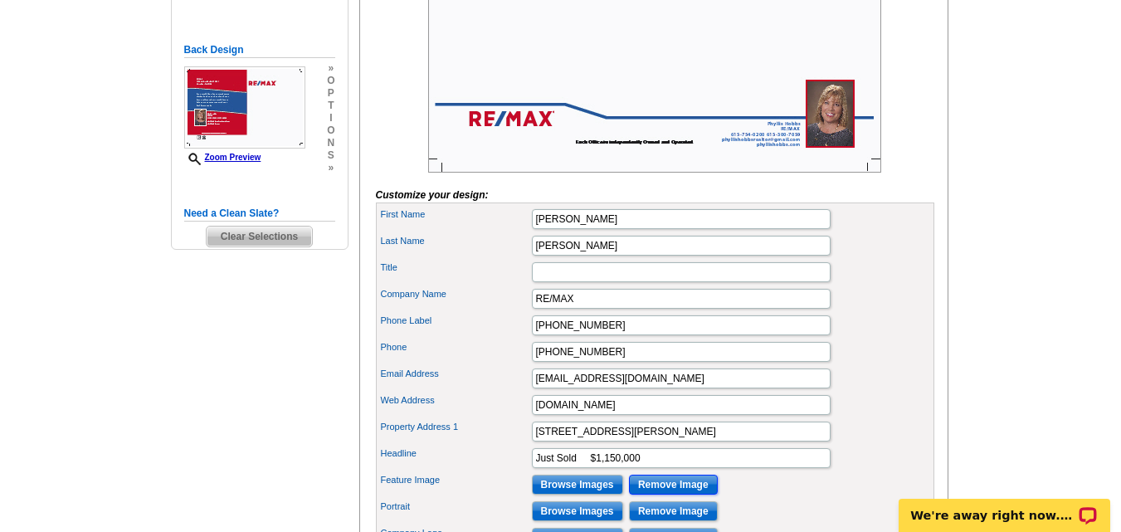
click at [666, 495] on input "Remove Image" at bounding box center [673, 485] width 89 height 20
click at [588, 495] on input "Browse Images" at bounding box center [577, 485] width 91 height 20
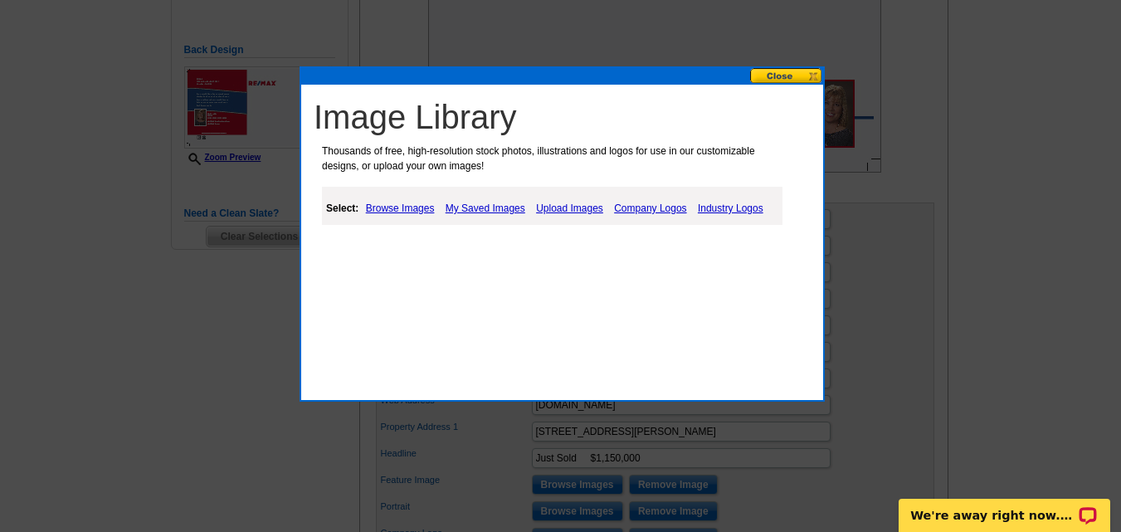
click at [544, 207] on link "Upload Images" at bounding box center [570, 208] width 76 height 20
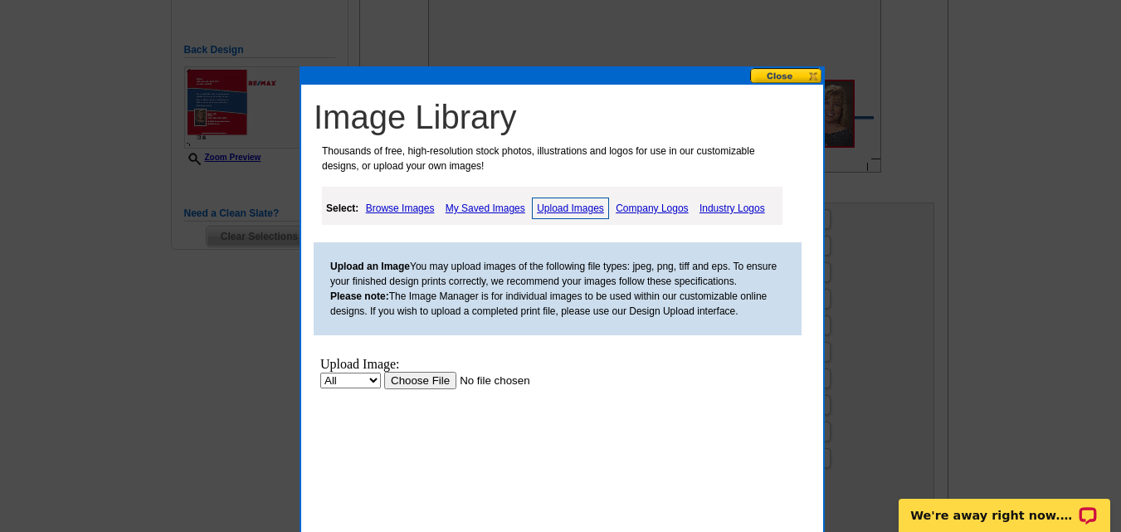
scroll to position [0, 0]
click at [412, 377] on input "file" at bounding box center [489, 380] width 210 height 17
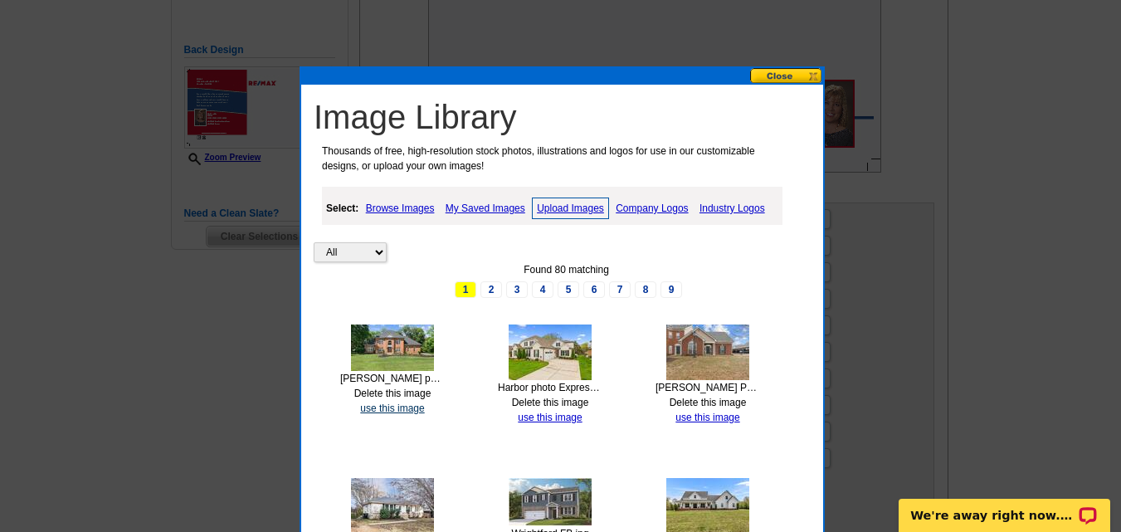
click at [379, 409] on link "use this image" at bounding box center [392, 409] width 64 height 12
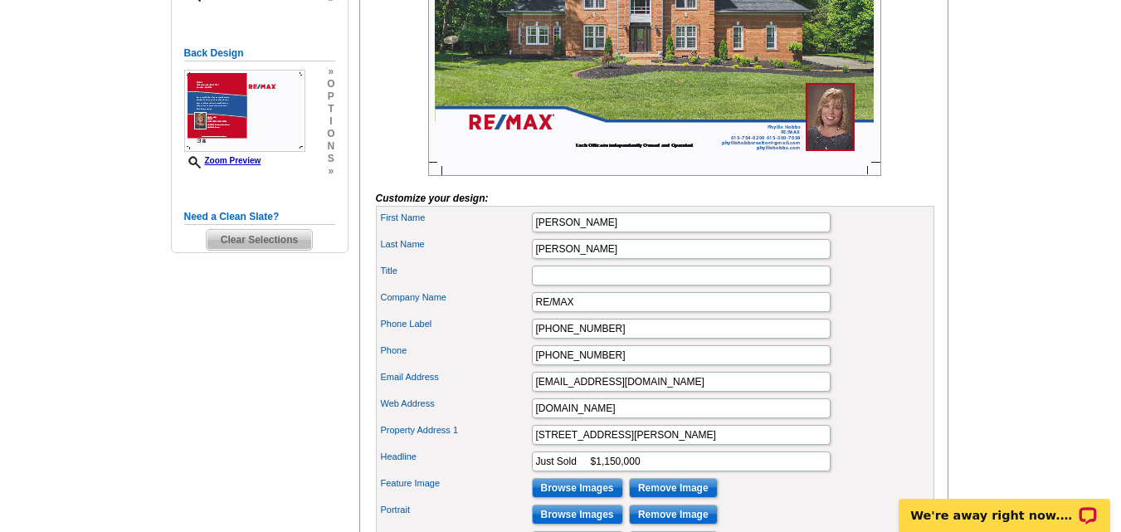
scroll to position [498, 0]
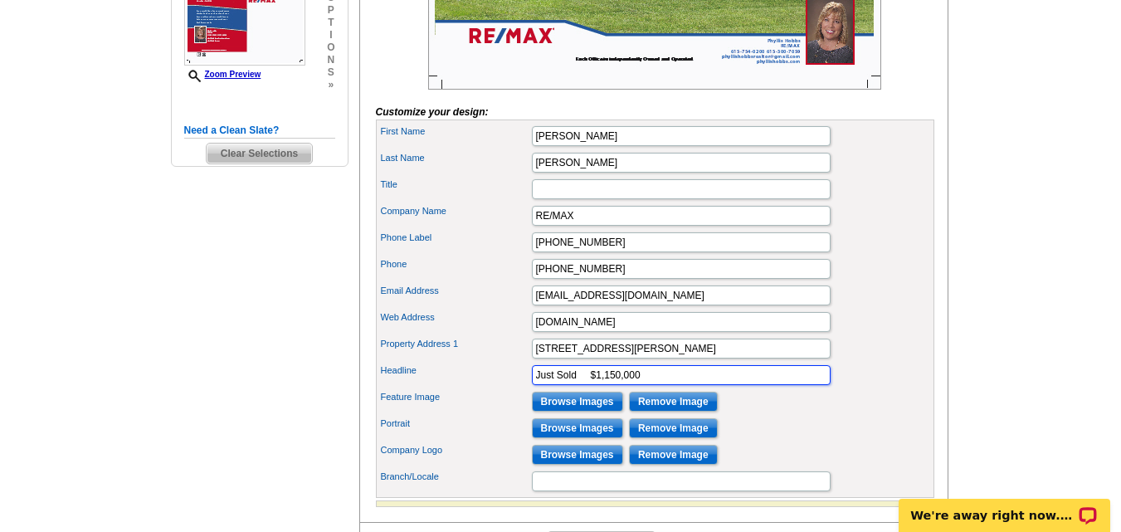
click at [590, 385] on input "Just Sold $1,150,000" at bounding box center [681, 375] width 299 height 20
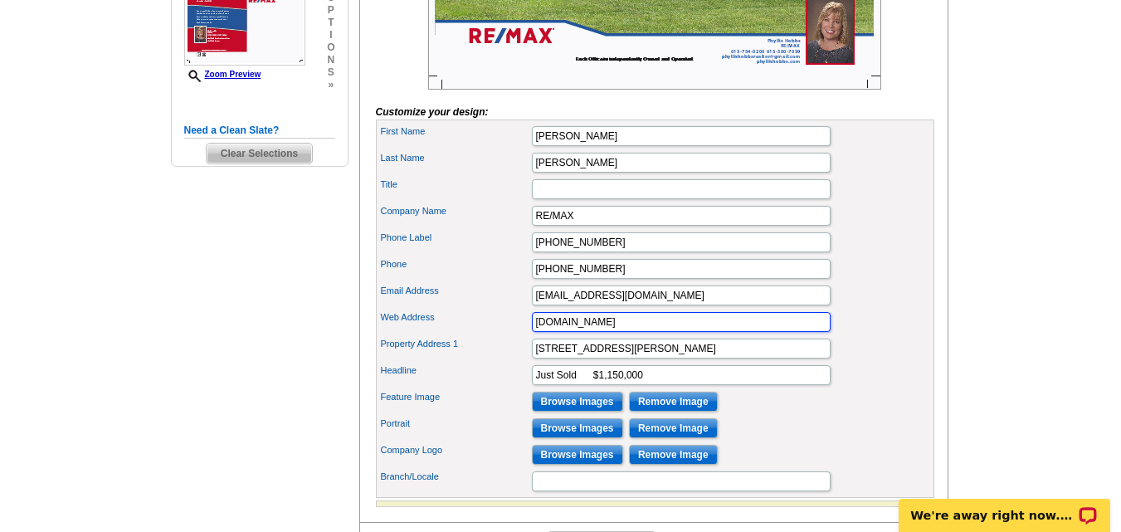
click at [622, 332] on input "[DOMAIN_NAME]" at bounding box center [681, 322] width 299 height 20
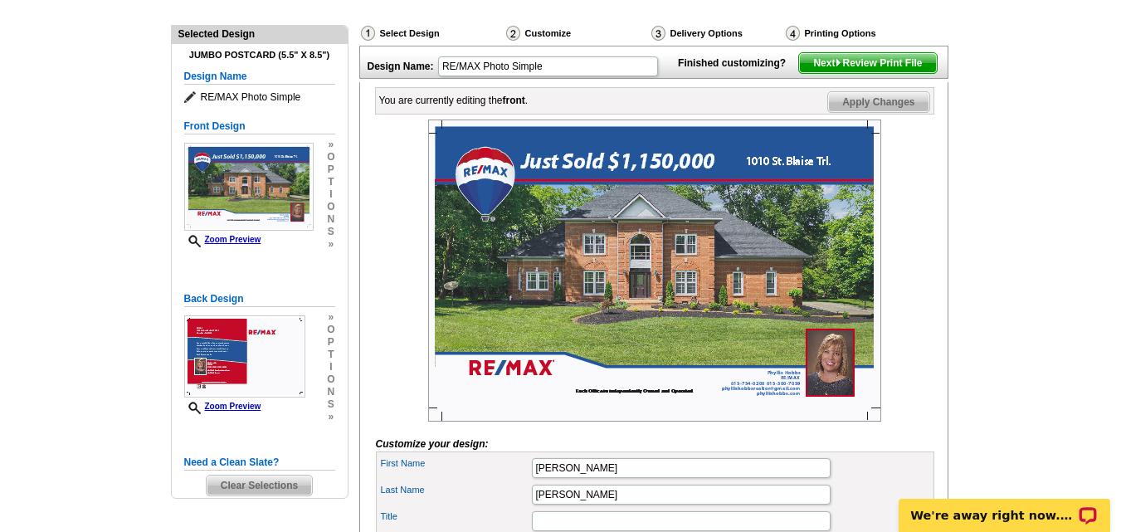
scroll to position [415, 0]
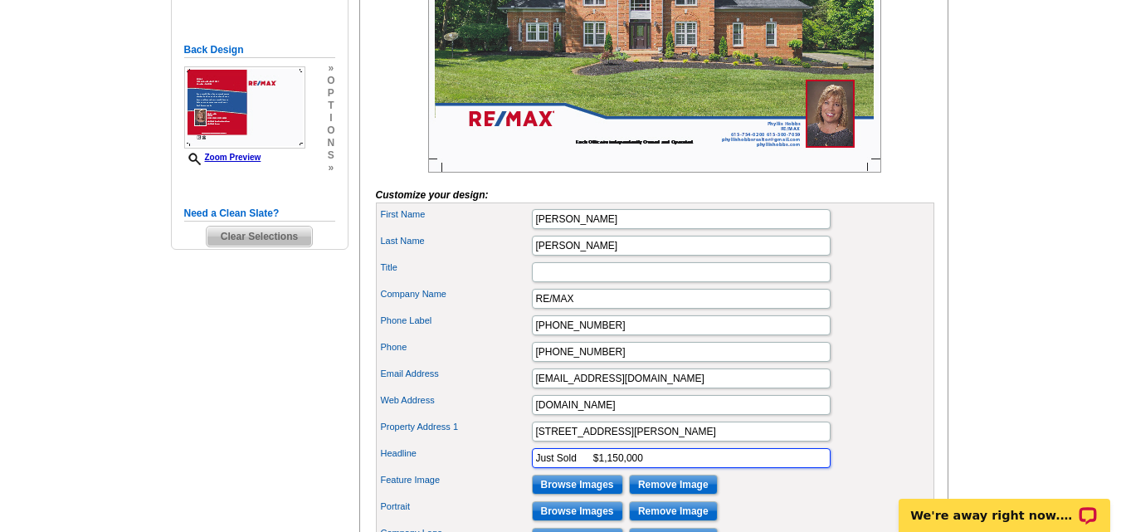
click at [558, 468] on input "Just Sold $1,150,000" at bounding box center [681, 458] width 299 height 20
type input "Sold $1,150,000"
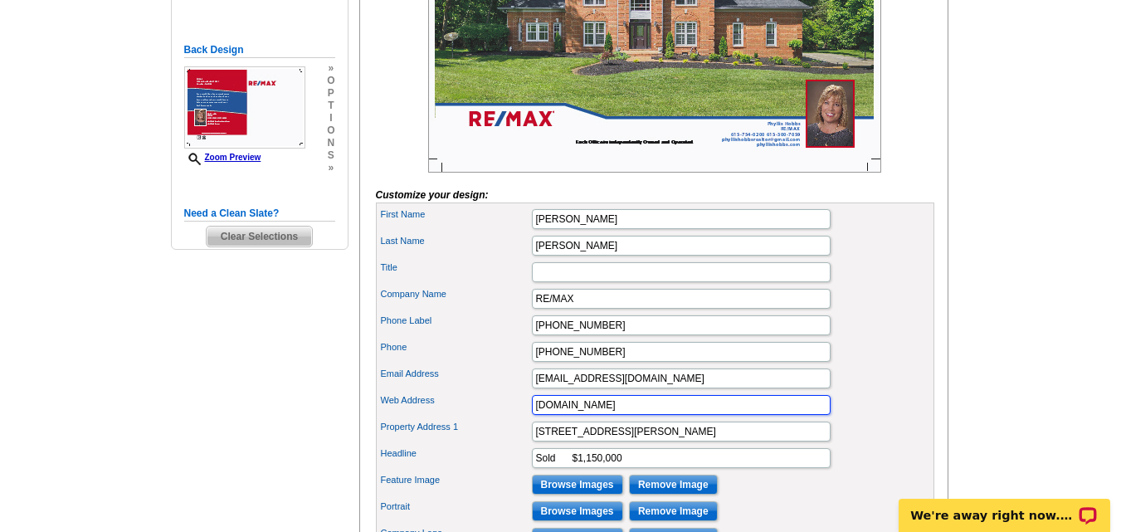
click at [622, 415] on input "[DOMAIN_NAME]" at bounding box center [681, 405] width 299 height 20
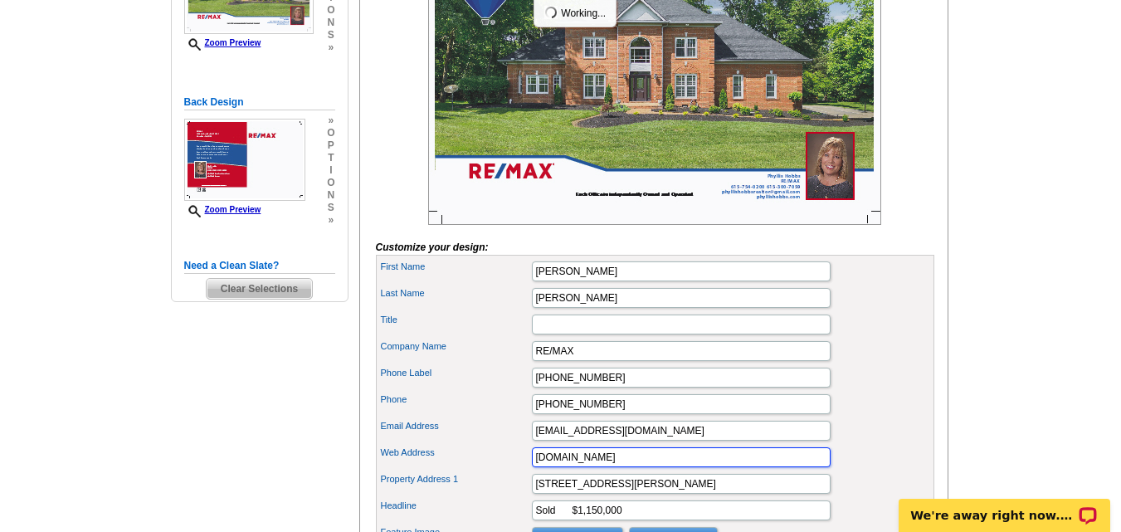
scroll to position [166, 0]
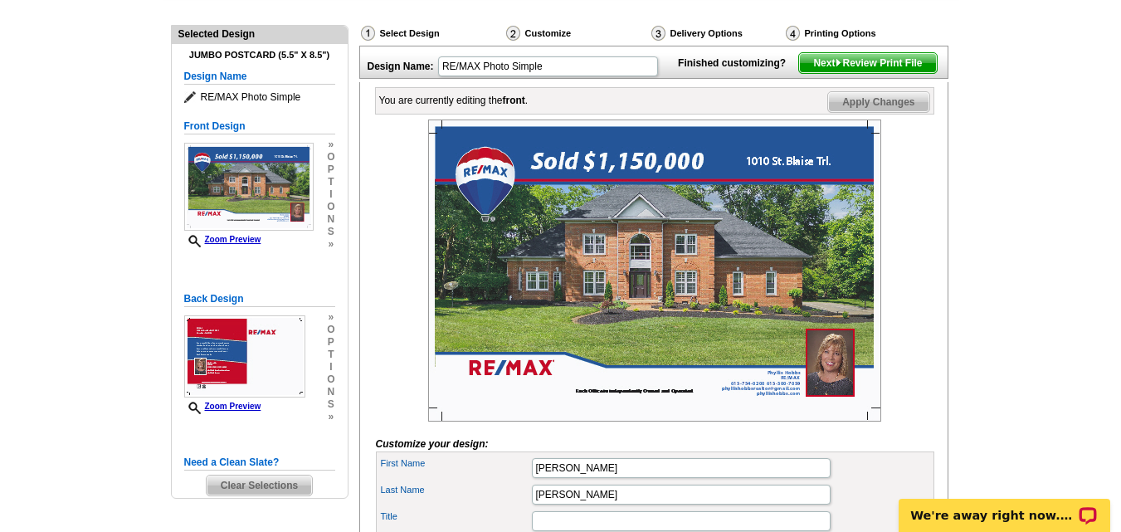
click at [871, 73] on span "Next Review Print File" at bounding box center [867, 63] width 137 height 20
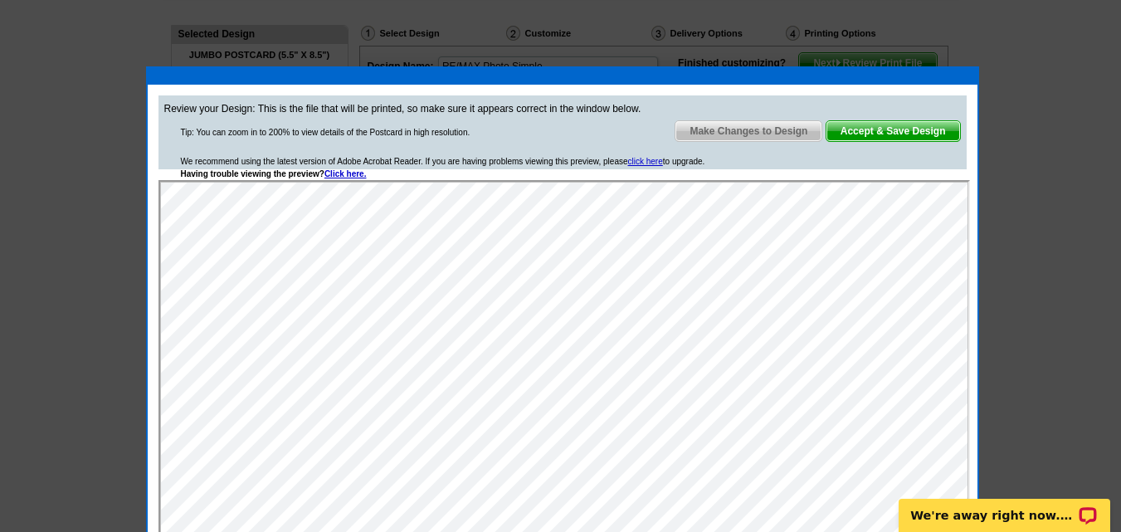
scroll to position [0, 0]
